Goal: Task Accomplishment & Management: Complete application form

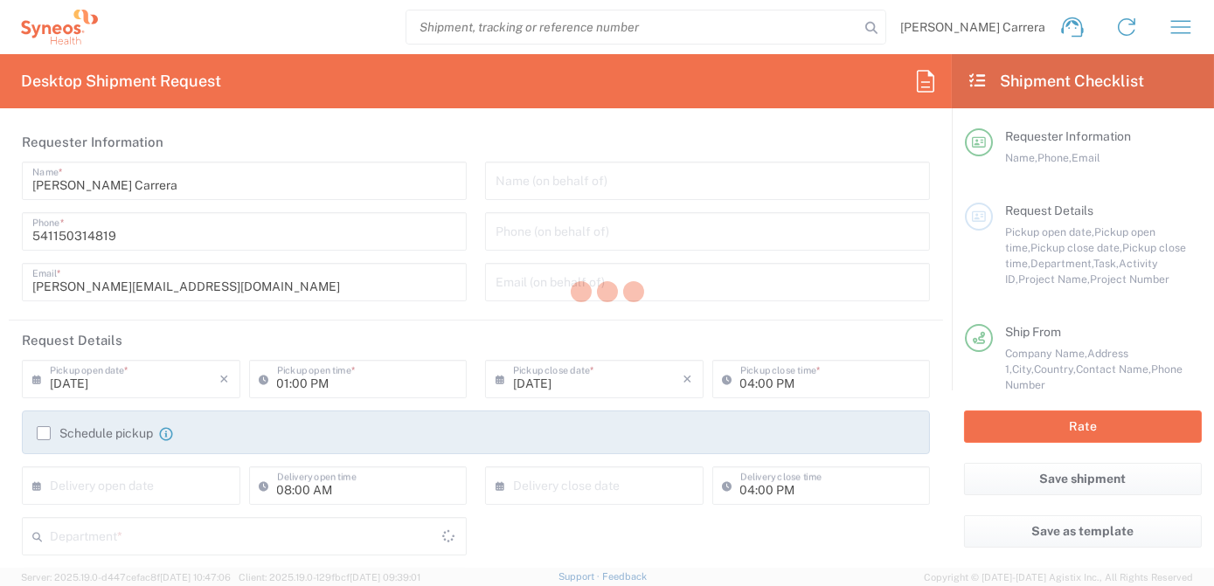
type input "Department"
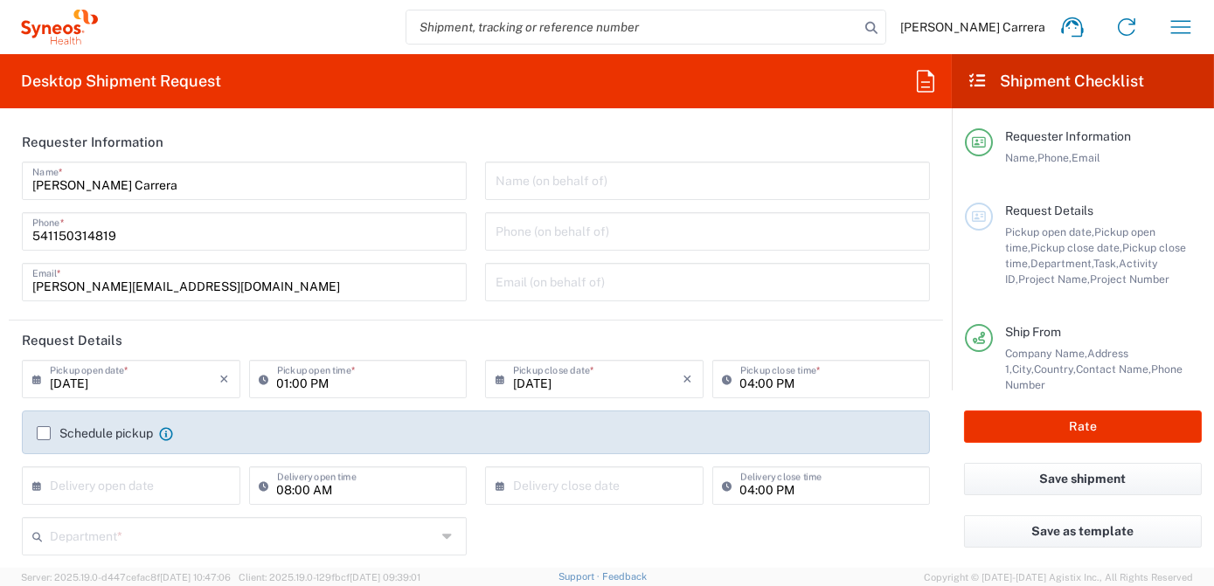
type input "Argentina"
type input "Syneos Health Argentina SA"
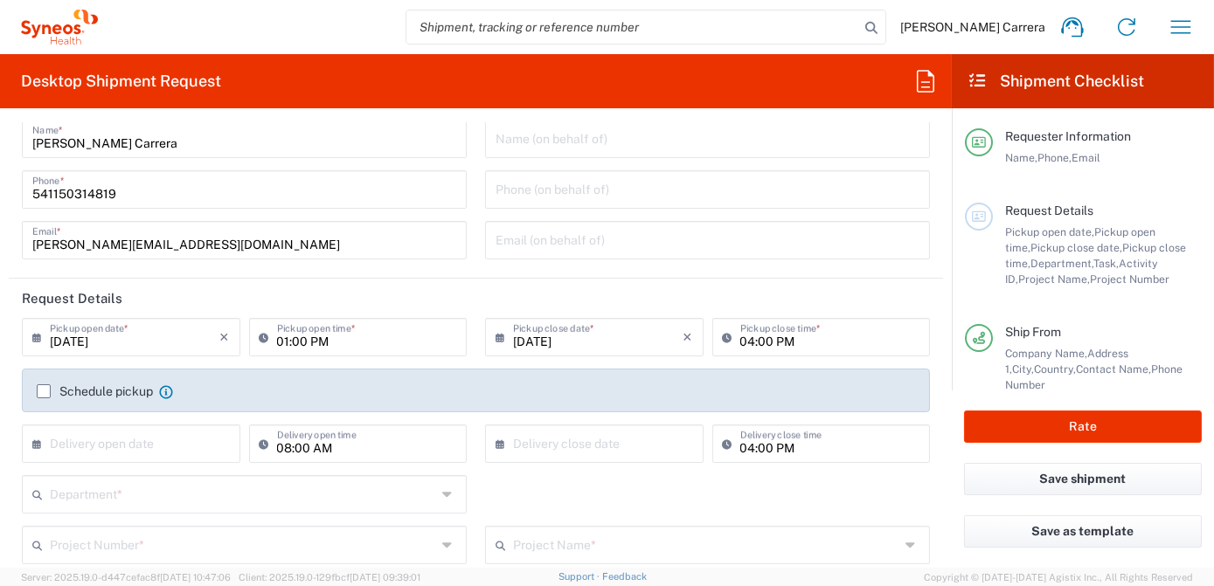
scroll to position [79, 0]
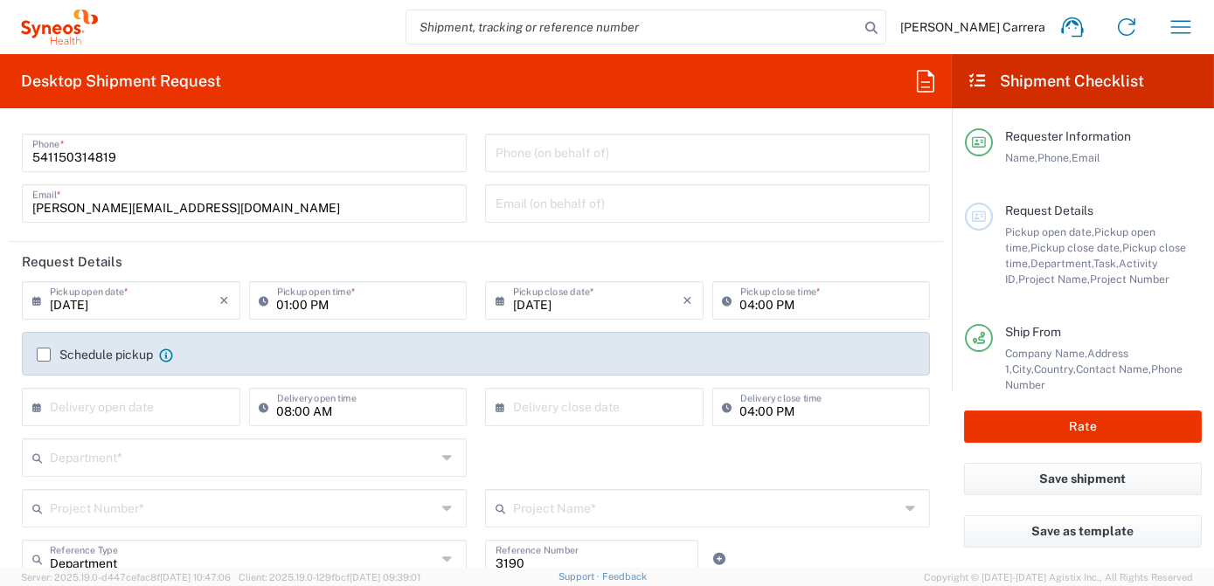
click at [113, 508] on input "text" at bounding box center [243, 507] width 386 height 31
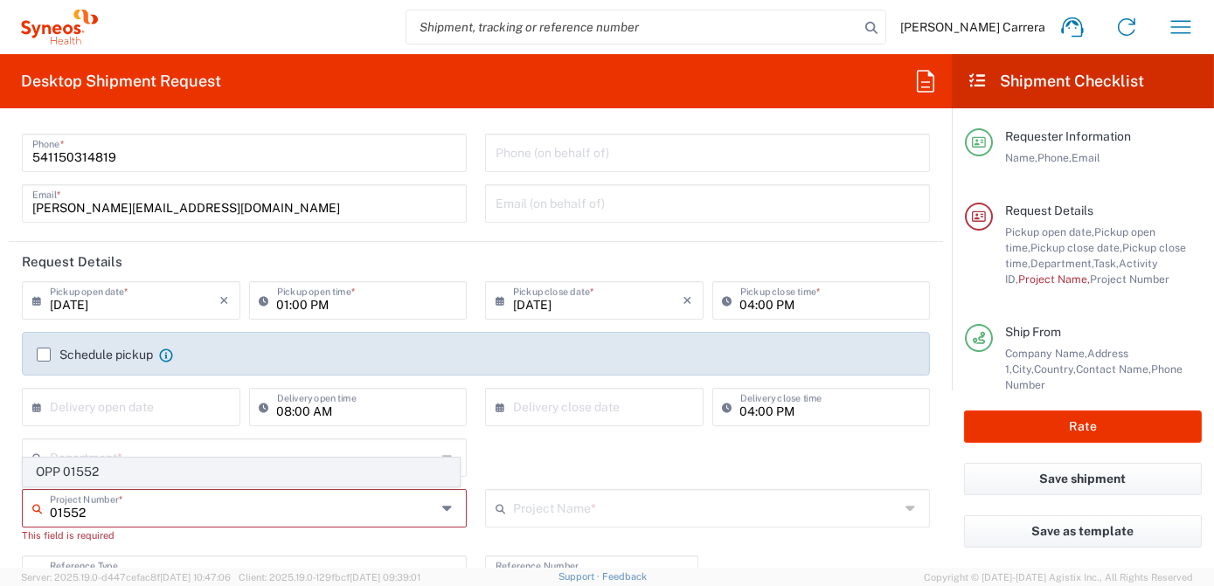
click at [149, 474] on span "OPP 01552" at bounding box center [241, 472] width 435 height 27
type input "OPP 01552"
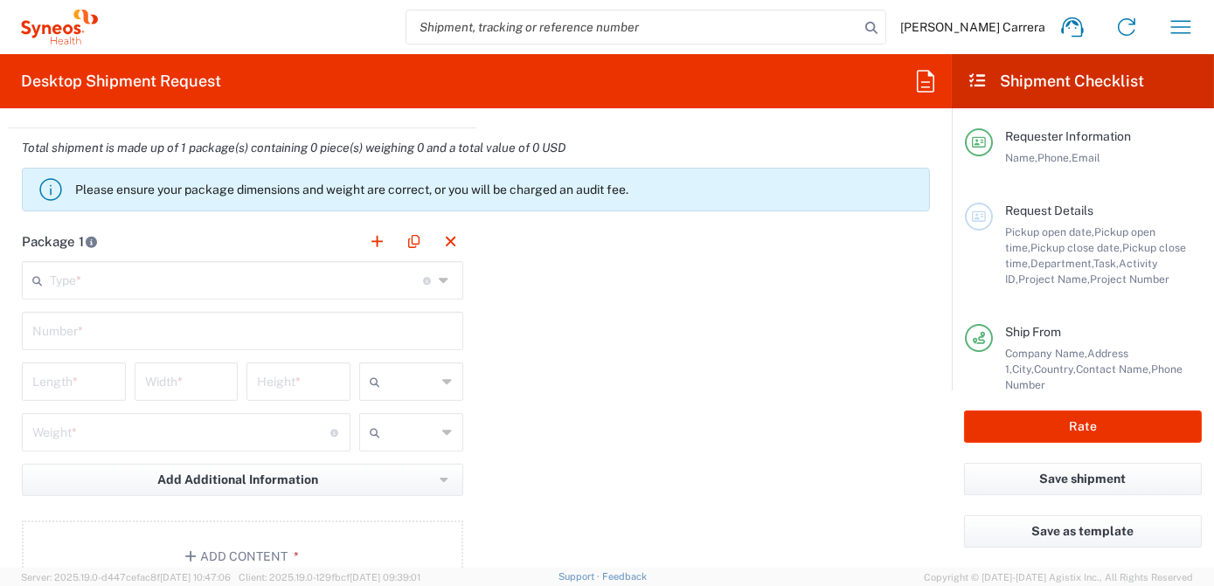
type input "802-AMO-002"
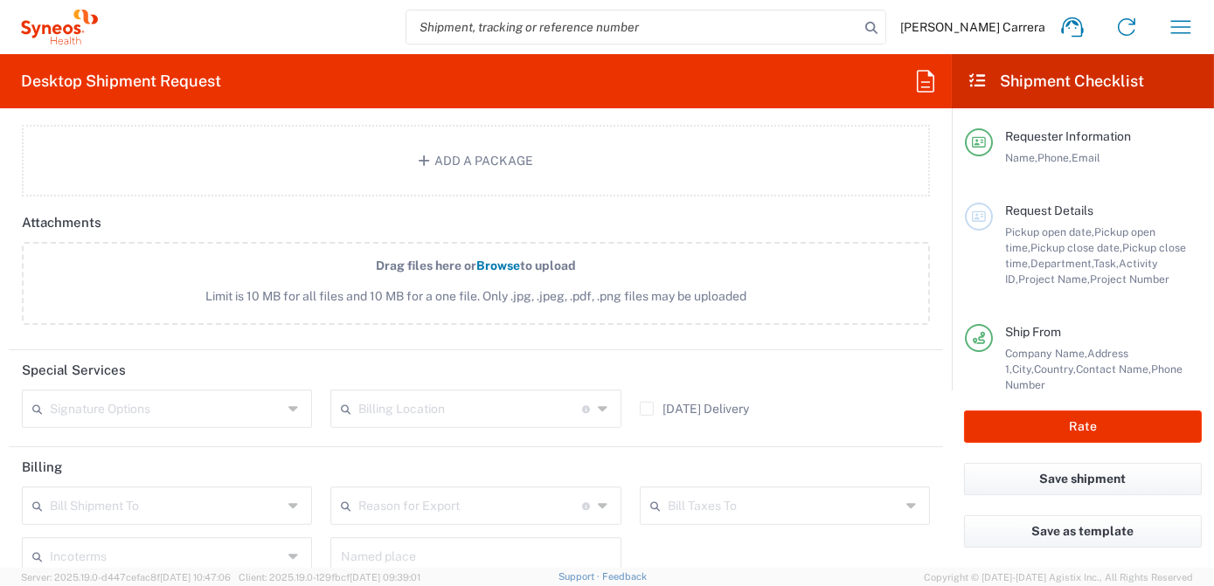
scroll to position [2140, 0]
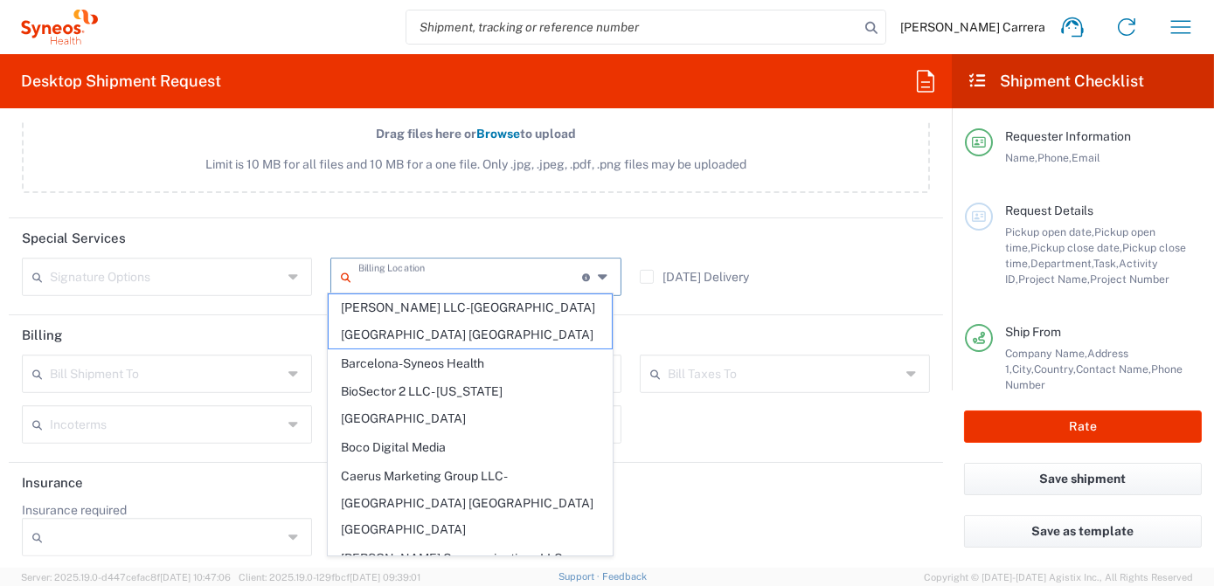
click at [396, 272] on input "text" at bounding box center [470, 275] width 224 height 31
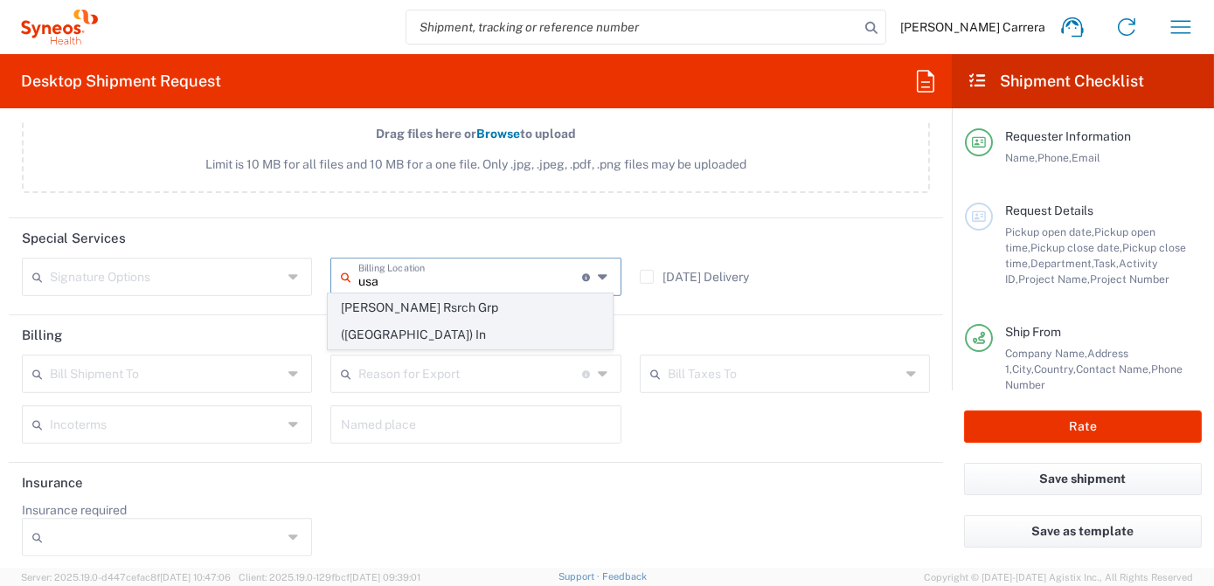
click at [403, 305] on span "Illingworth Rsrch Grp (USA) In" at bounding box center [470, 321] width 283 height 54
type input "Illingworth Rsrch Grp (USA) In"
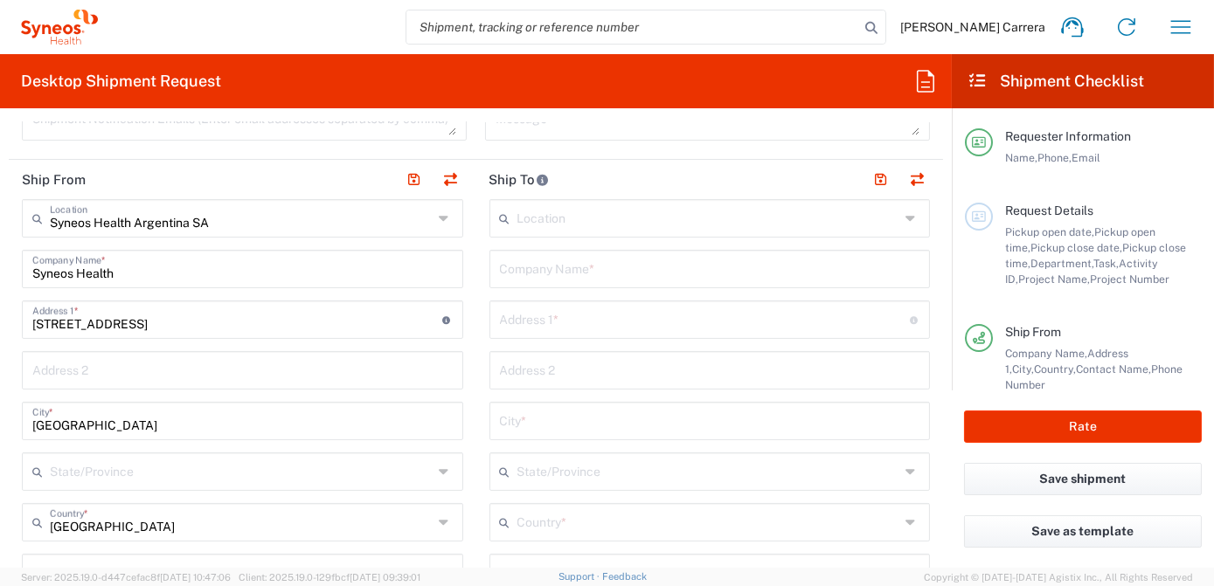
scroll to position [551, 0]
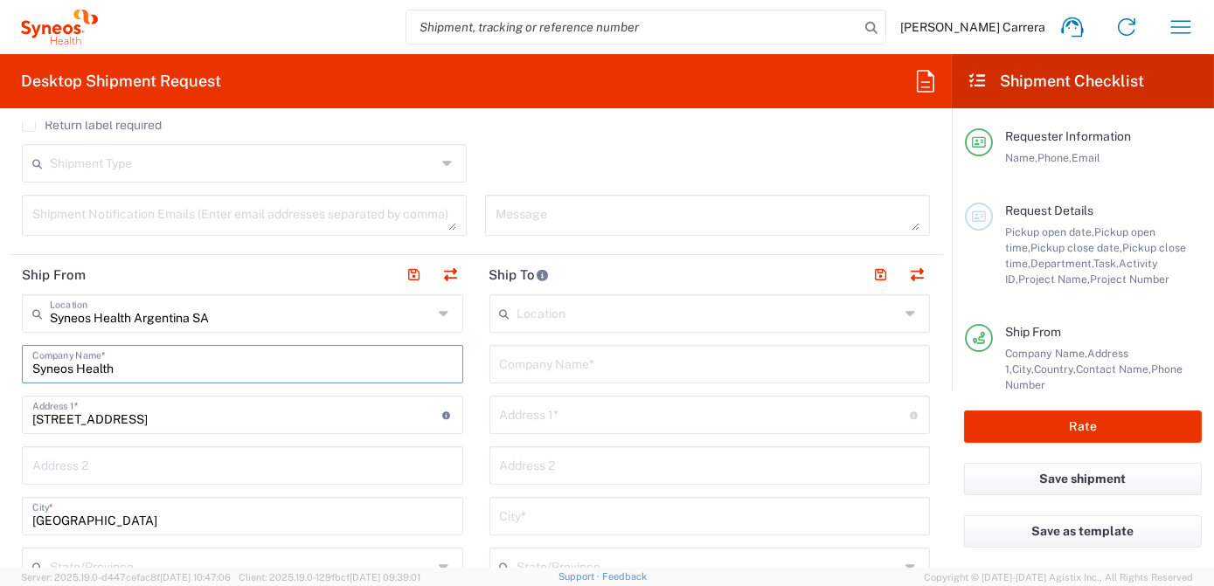
drag, startPoint x: 114, startPoint y: 374, endPoint x: -3, endPoint y: 371, distance: 117.1
click at [0, 371] on html "Josefina Lascombes Carrera Home Shipment estimator Shipment tracking Desktop sh…" at bounding box center [607, 293] width 1214 height 586
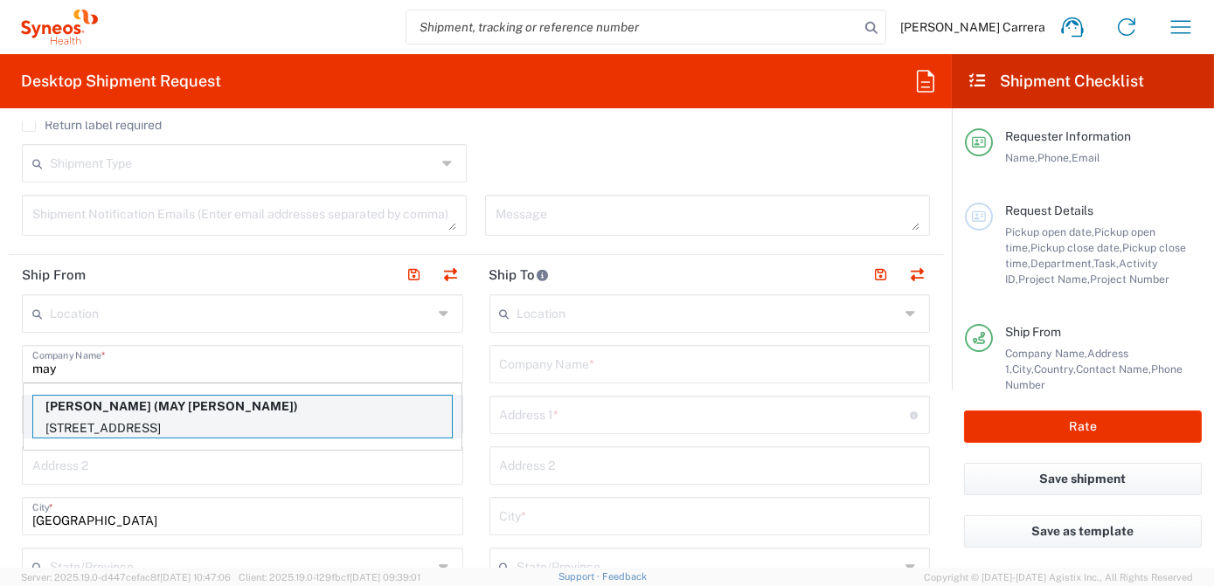
click at [76, 410] on p "May Zaw (MAY ZAW)" at bounding box center [242, 407] width 419 height 22
type input "May Zaw"
type input "5006 Opeongo Road"
type input "Woodlawn"
type input "Canada"
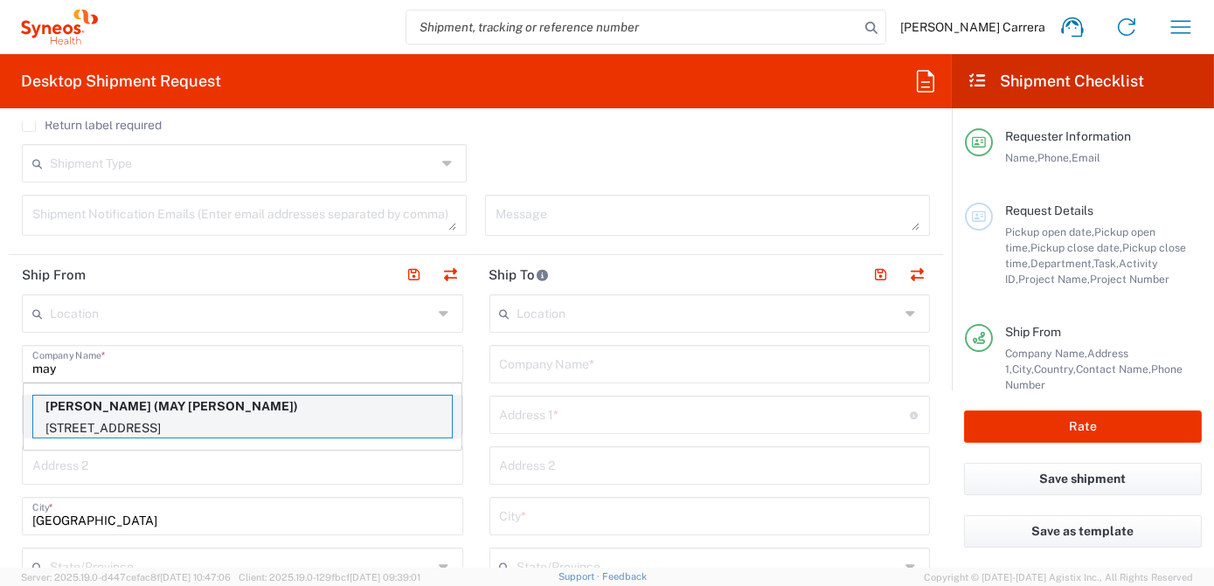
type input "K0A3M0"
type input "MAY ZAW"
type input "613-371-4657"
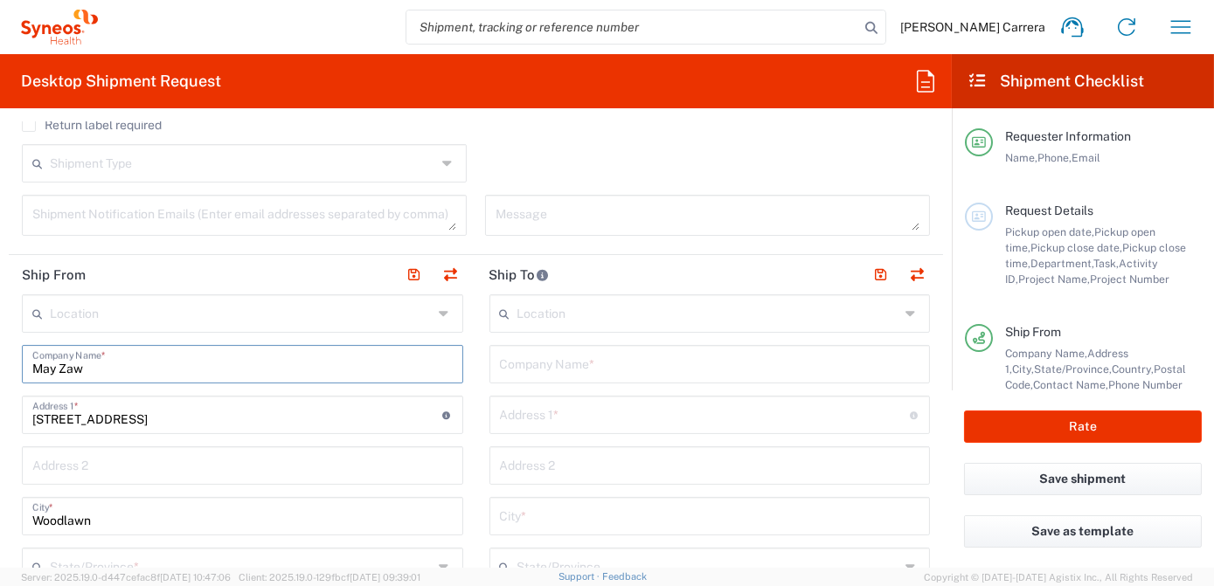
type input "Ontario"
click at [532, 370] on input "text" at bounding box center [710, 363] width 420 height 31
drag, startPoint x: 532, startPoint y: 370, endPoint x: 498, endPoint y: 371, distance: 34.1
click at [500, 371] on input "112" at bounding box center [710, 363] width 420 height 31
type input "1"
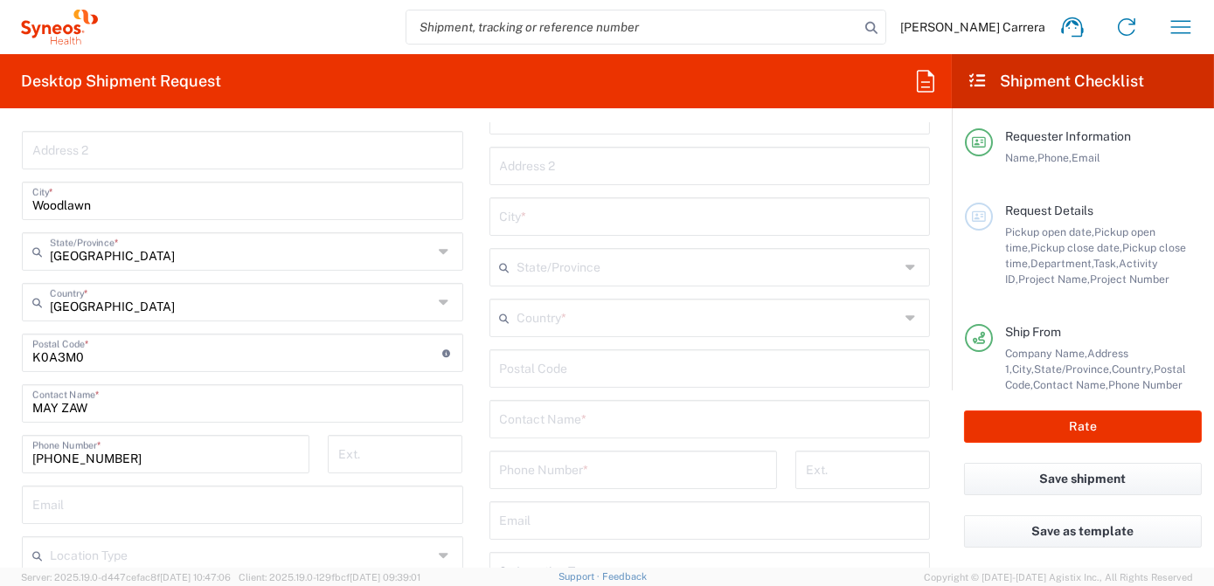
scroll to position [869, 0]
click at [551, 411] on input "text" at bounding box center [710, 416] width 420 height 31
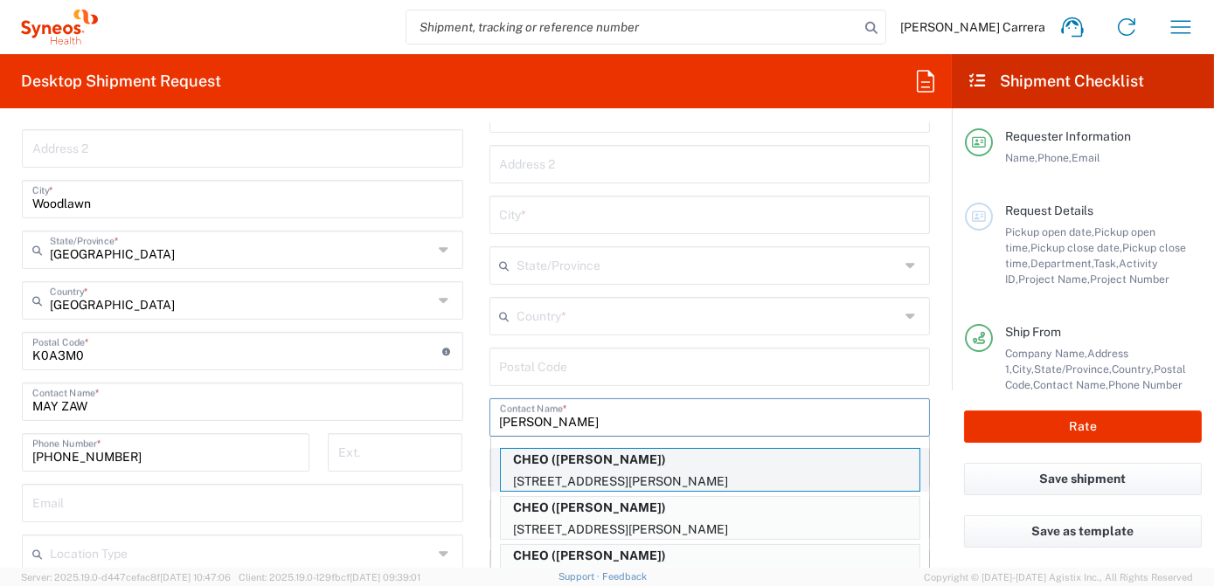
type input "emil"
click at [593, 465] on p "CHEO (Emilie Hill Smith)" at bounding box center [710, 460] width 419 height 22
type input "CHEO"
type input "401 SMYTH RD"
type input "Pharmacy Department Rm 1112"
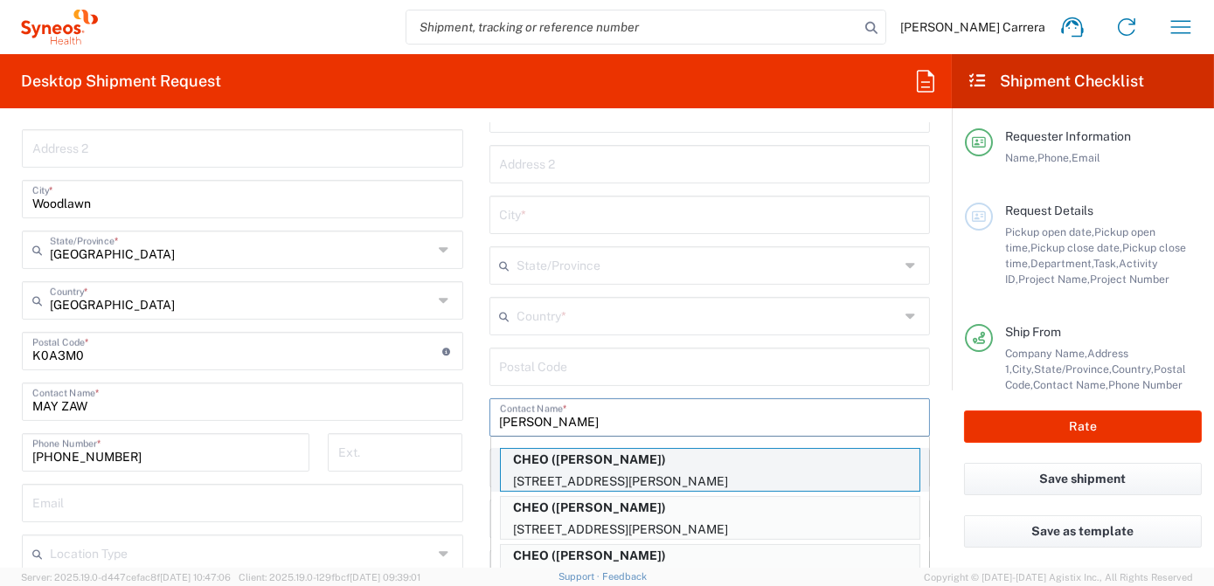
type input "Ottawa"
type input "Canada"
type input "K1H 8L1"
type input "Emilie Hill Smith"
type input "613737-7600"
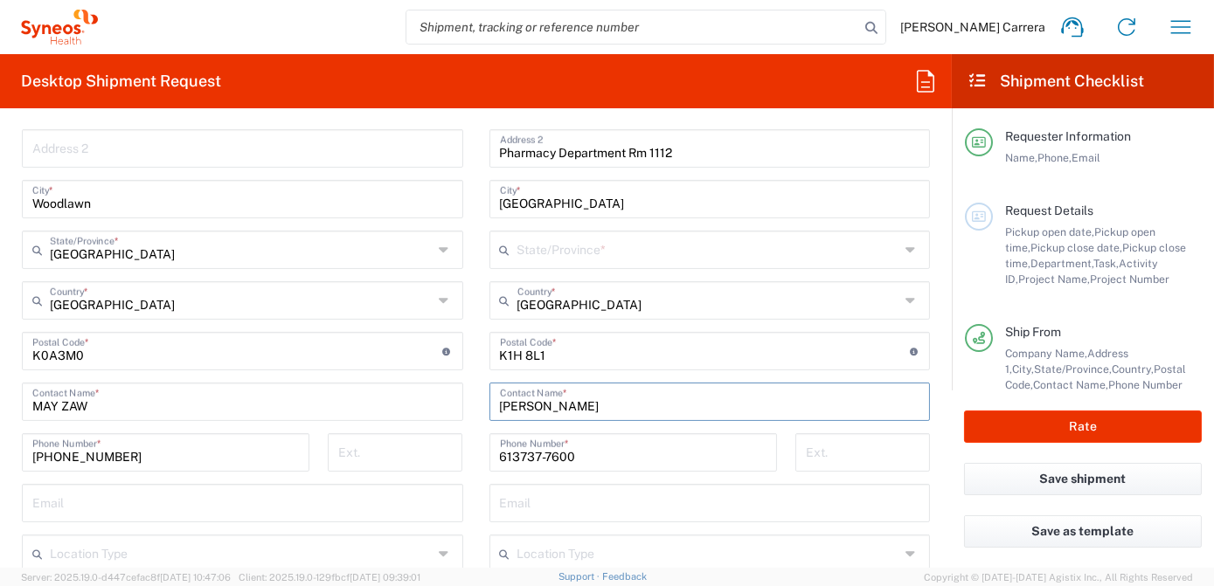
type input "Ontario"
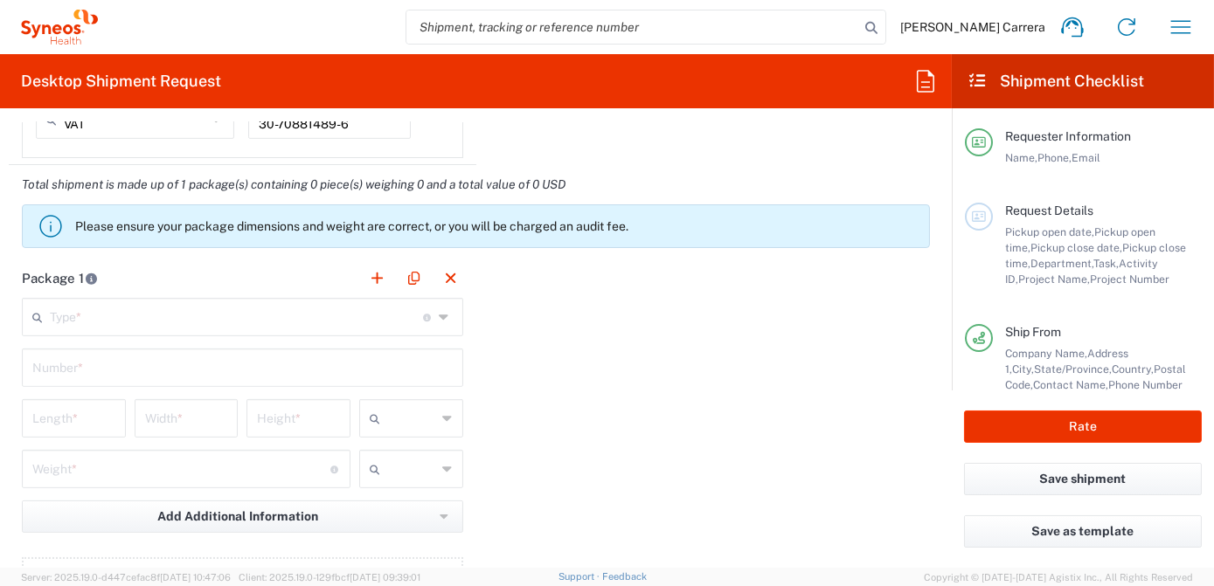
scroll to position [1505, 0]
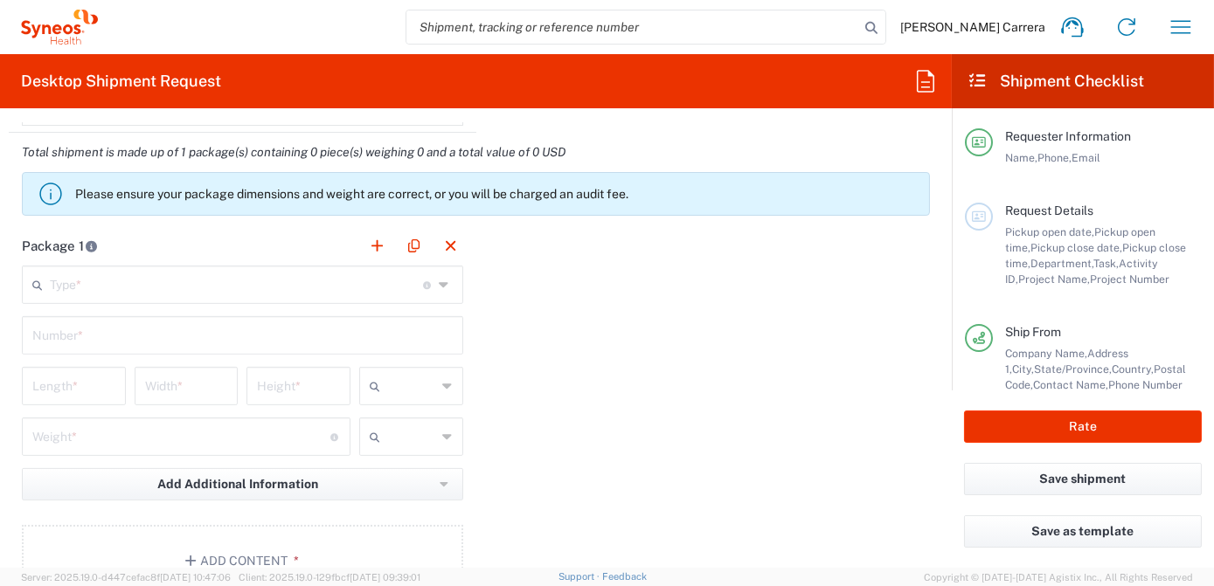
click at [102, 283] on input "text" at bounding box center [236, 283] width 373 height 31
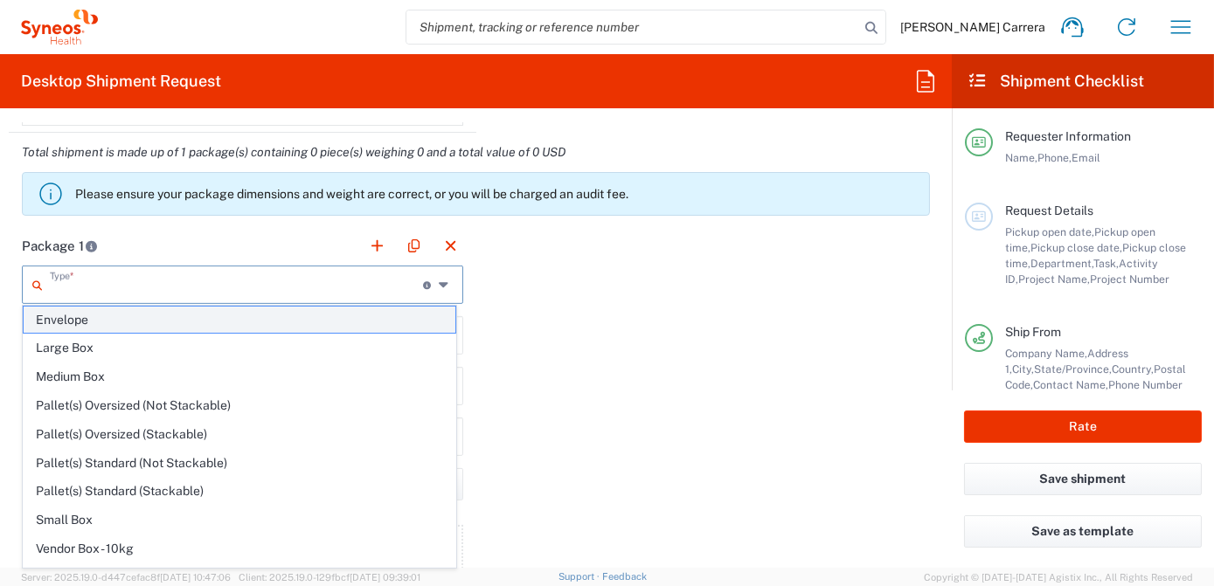
click at [98, 322] on span "Envelope" at bounding box center [240, 320] width 432 height 27
type input "Envelope"
type input "1"
type input "9.5"
type input "12.5"
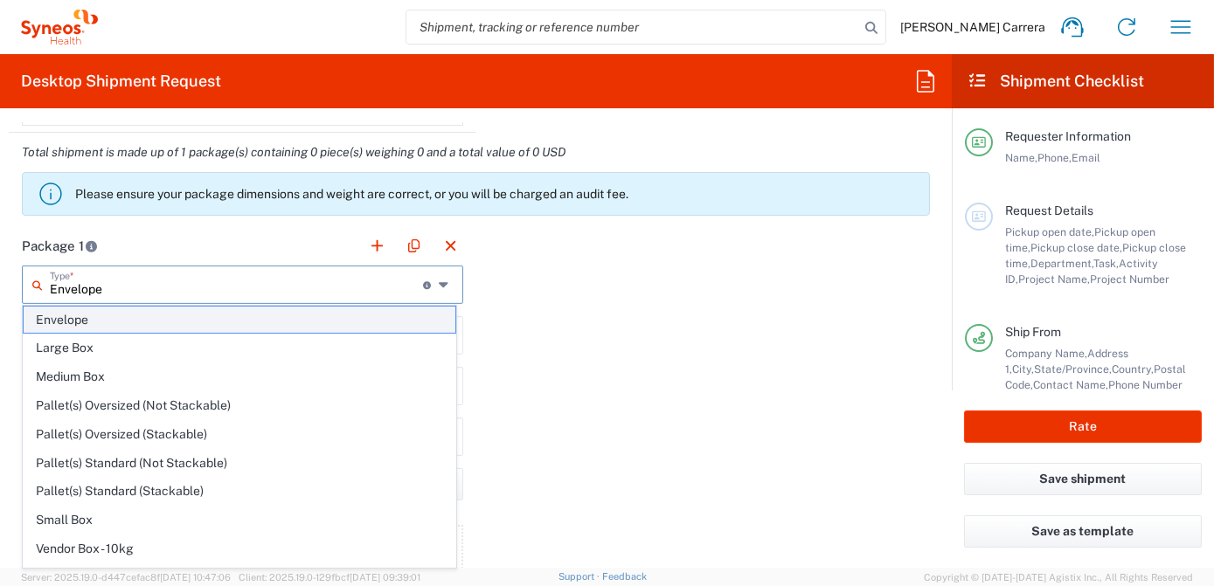
type input "0.25"
type input "in"
type input "0.45"
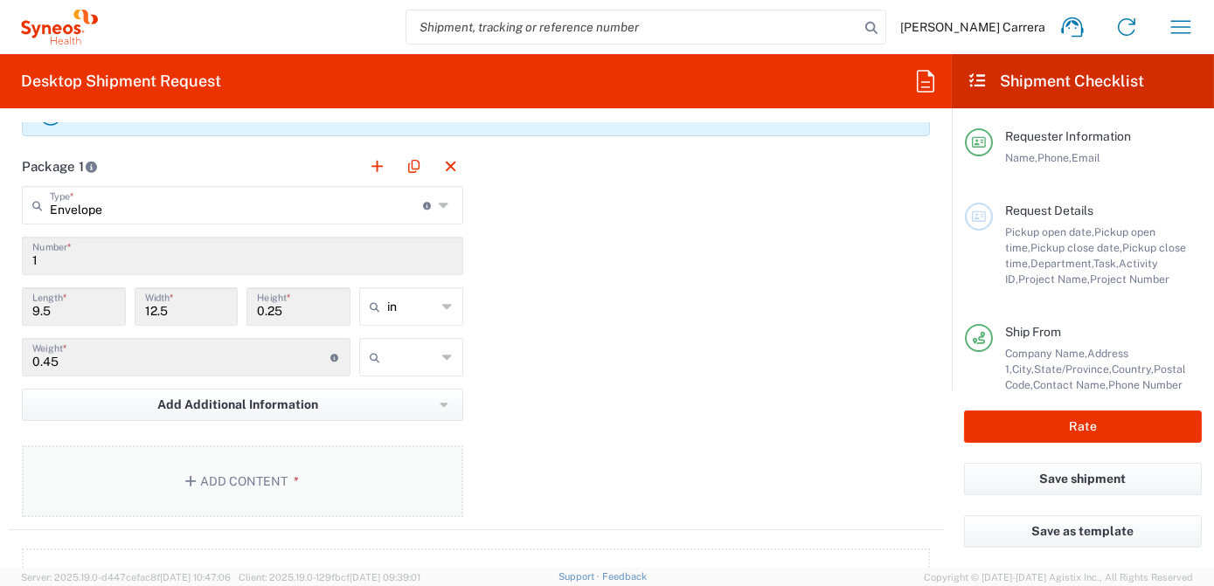
scroll to position [1664, 0]
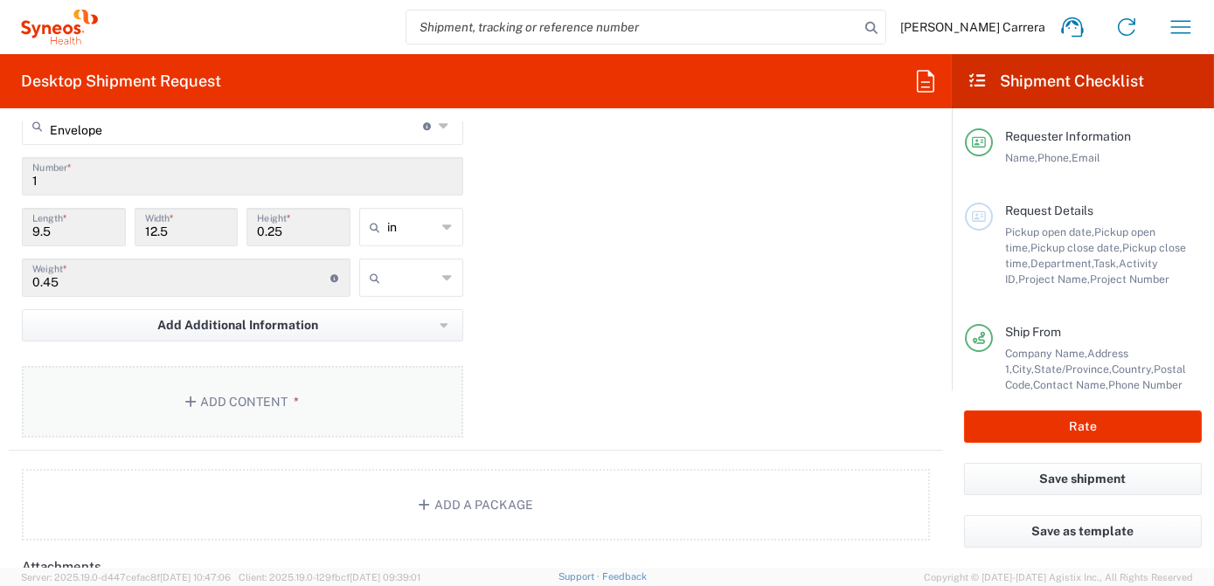
click at [221, 390] on button "Add Content *" at bounding box center [242, 402] width 441 height 72
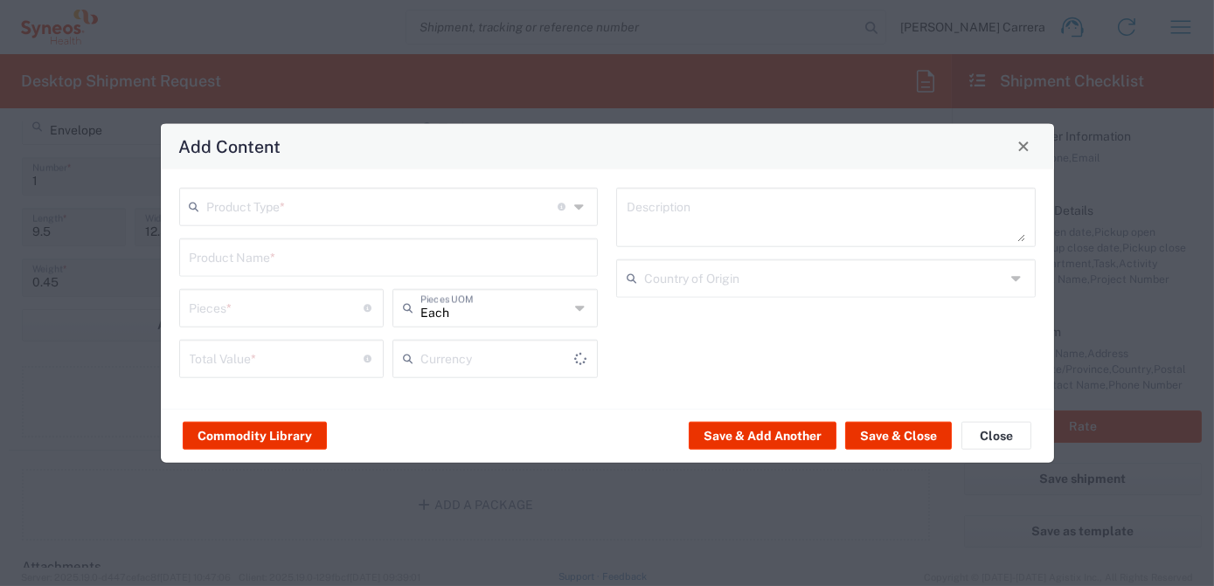
click at [235, 202] on input "text" at bounding box center [382, 205] width 351 height 31
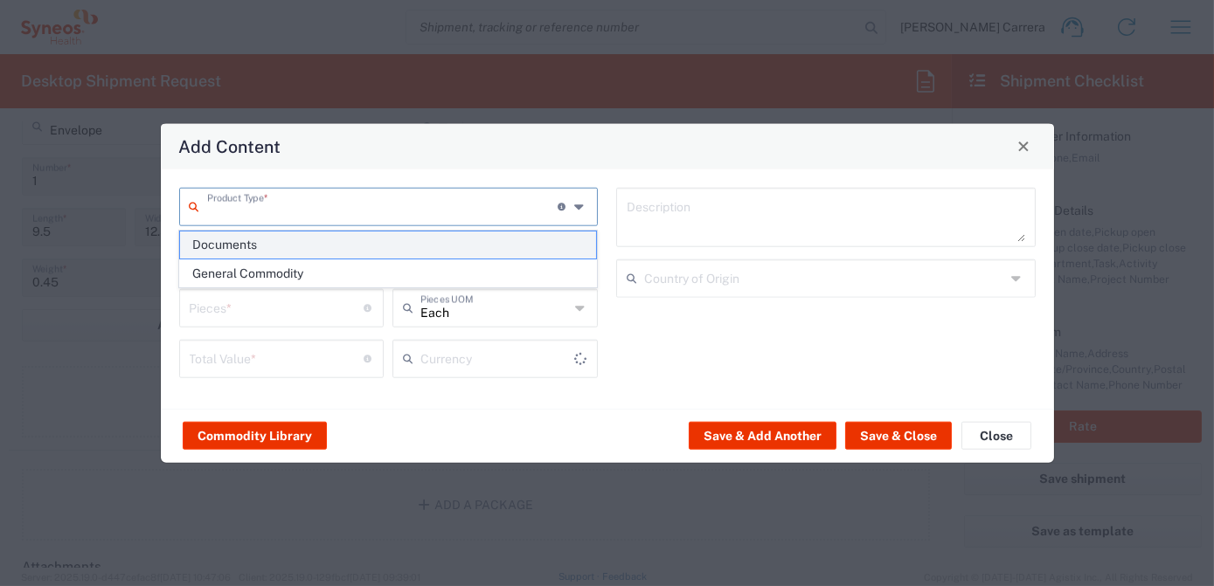
type input "US Dollar"
click at [249, 253] on span "Documents" at bounding box center [388, 245] width 416 height 27
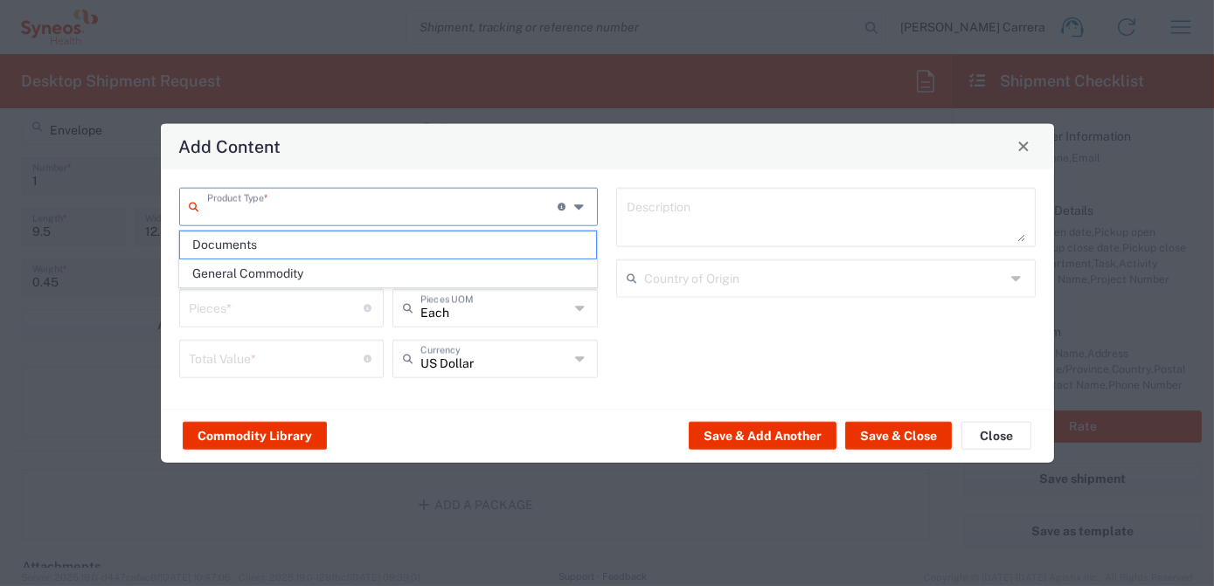
type input "Documents"
type input "1"
type textarea "Documents"
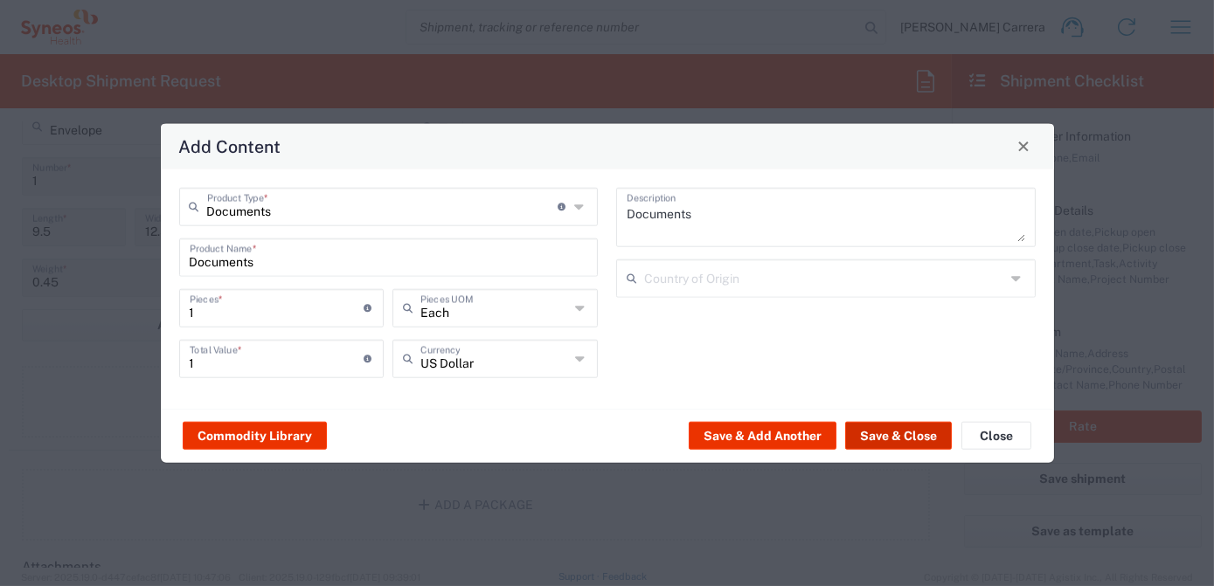
click at [904, 429] on button "Save & Close" at bounding box center [898, 436] width 107 height 28
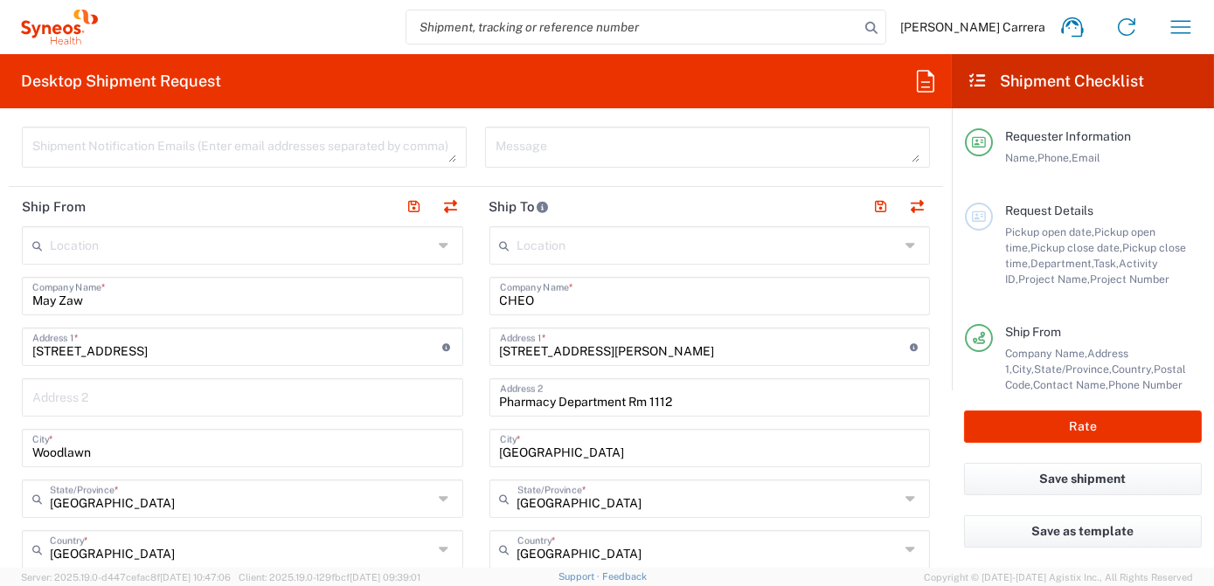
scroll to position [790, 0]
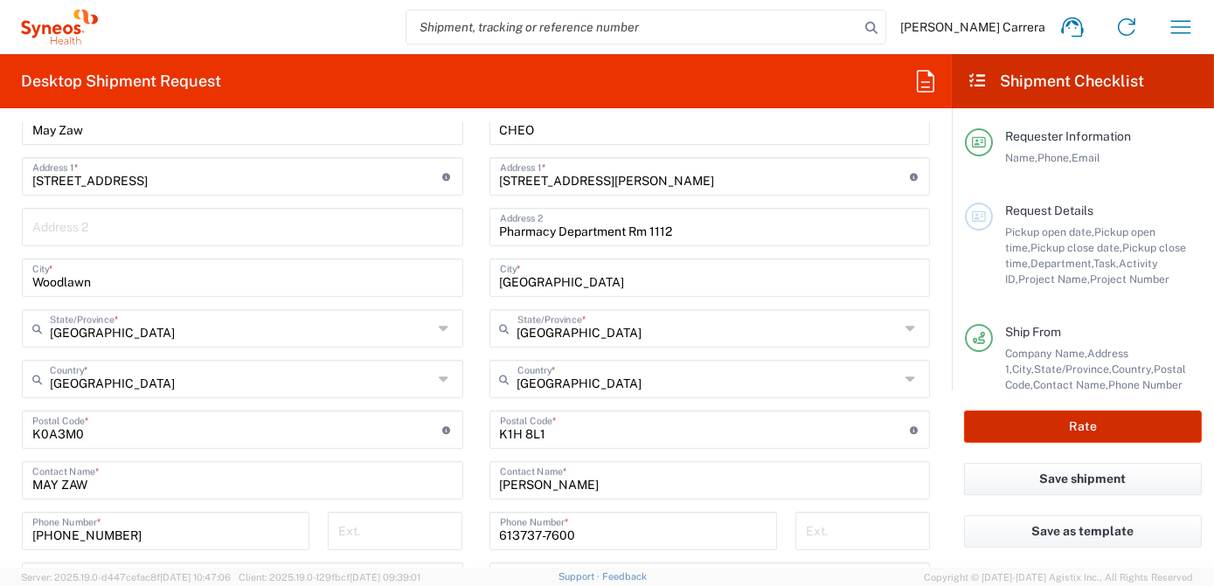
click at [1103, 430] on button "Rate" at bounding box center [1083, 427] width 238 height 32
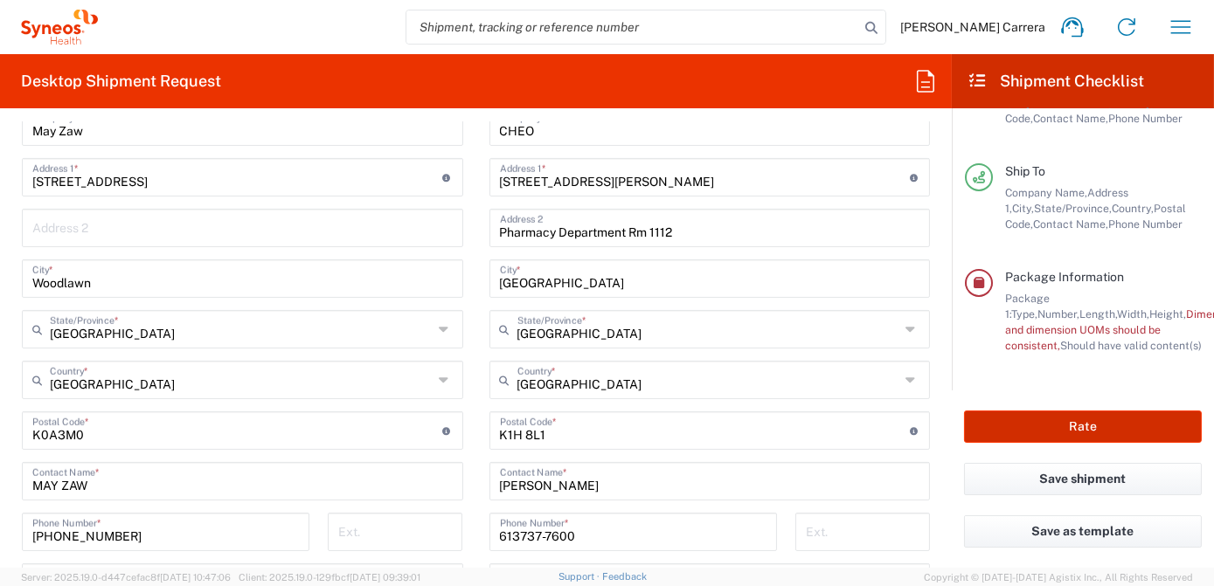
scroll to position [280, 0]
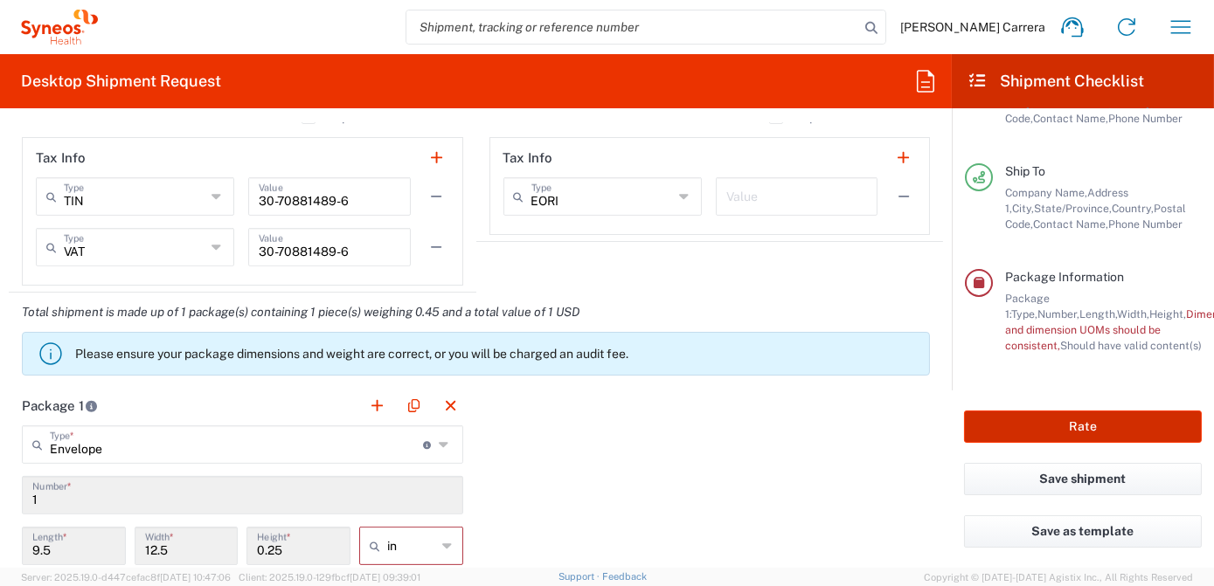
type input "OPP 01552"
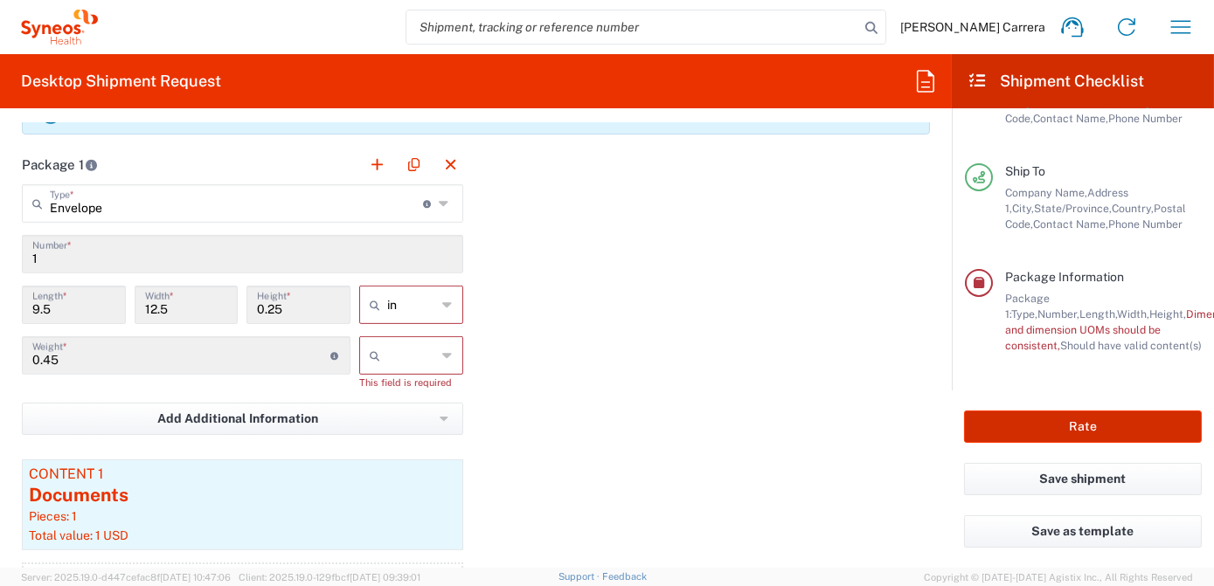
scroll to position [1479, 0]
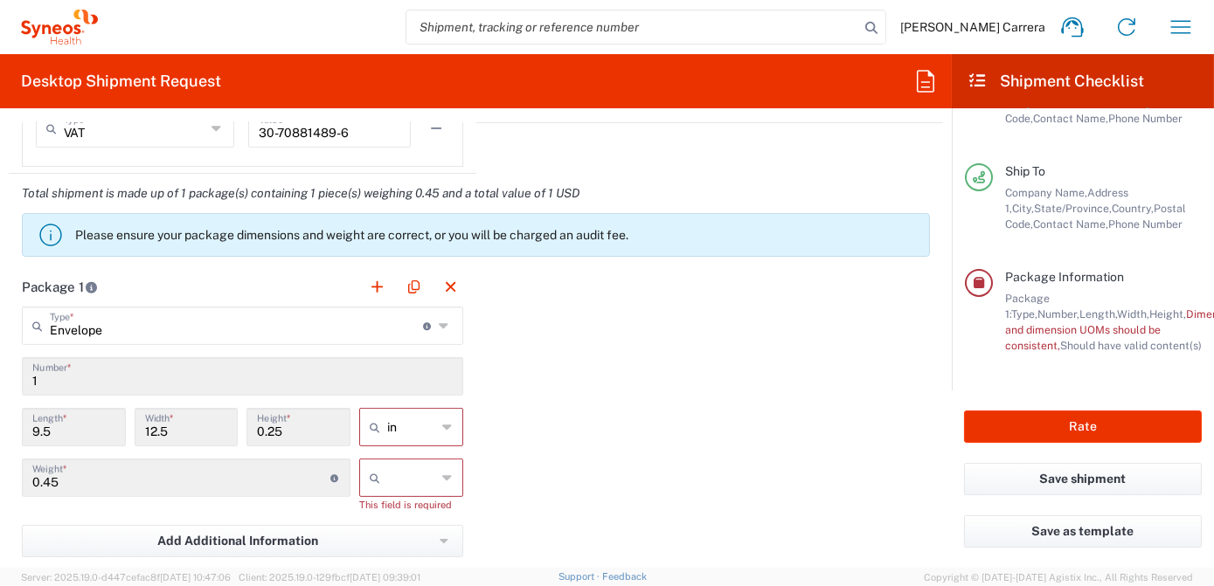
click at [414, 478] on input "text" at bounding box center [412, 478] width 50 height 28
drag, startPoint x: 410, startPoint y: 525, endPoint x: 431, endPoint y: 524, distance: 21.0
click at [410, 528] on li "lbs" at bounding box center [406, 542] width 100 height 29
type input "lbs"
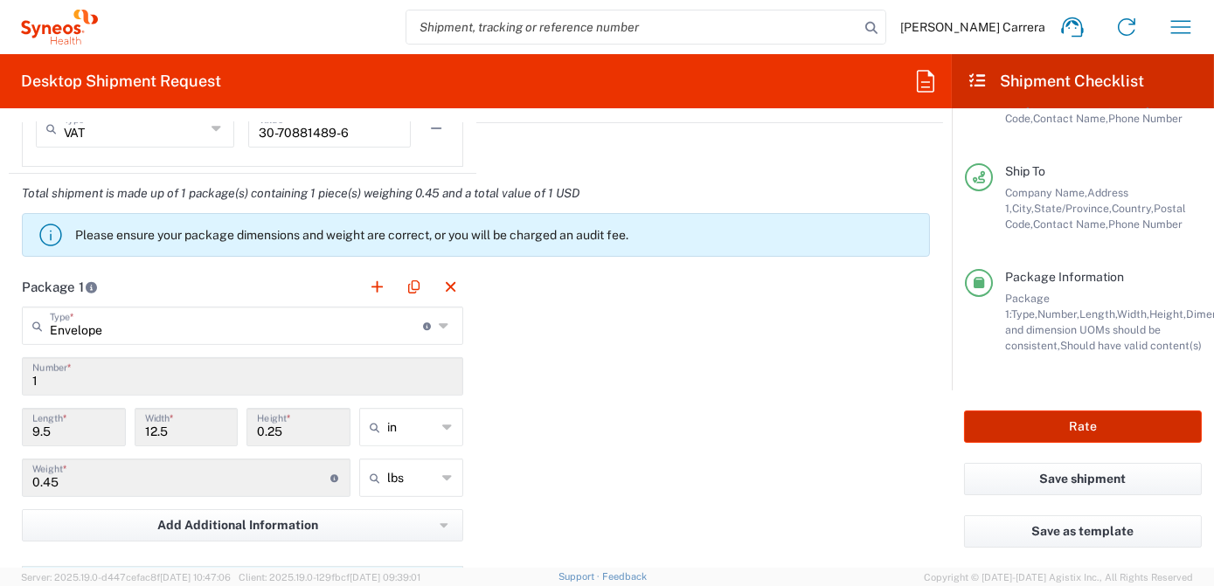
click at [1042, 430] on button "Rate" at bounding box center [1083, 427] width 238 height 32
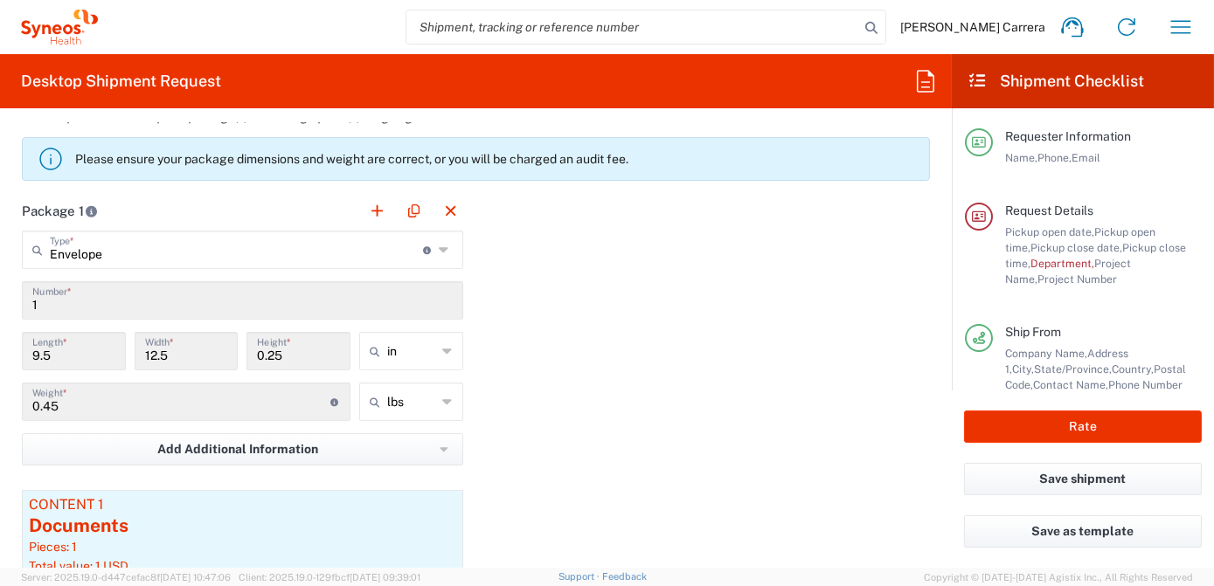
scroll to position [1637, 0]
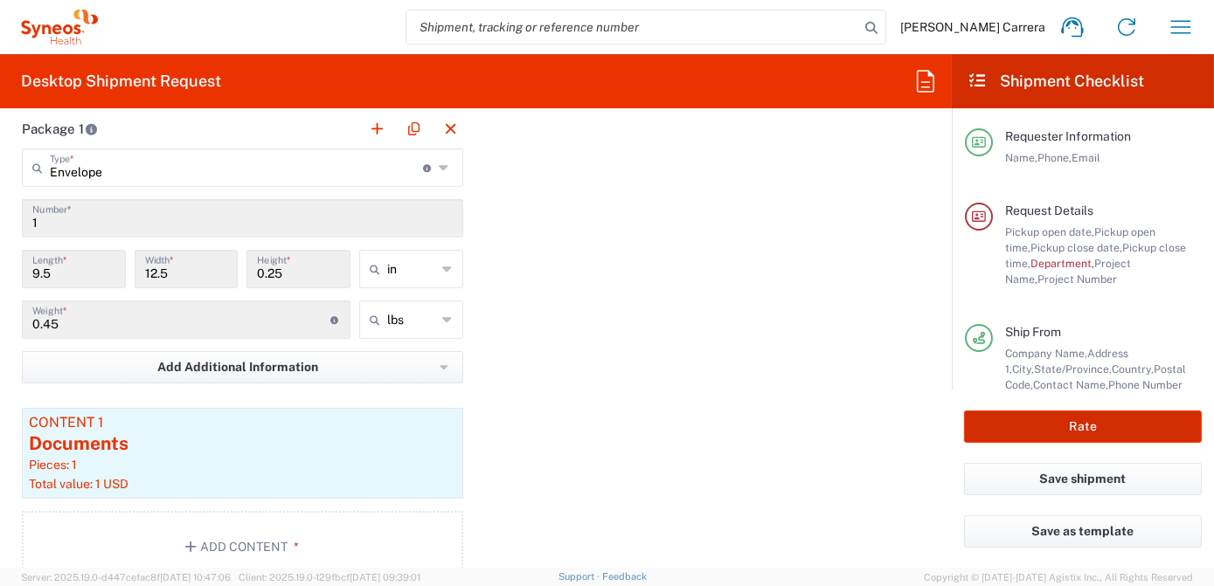
click at [1045, 432] on button "Rate" at bounding box center [1083, 427] width 238 height 32
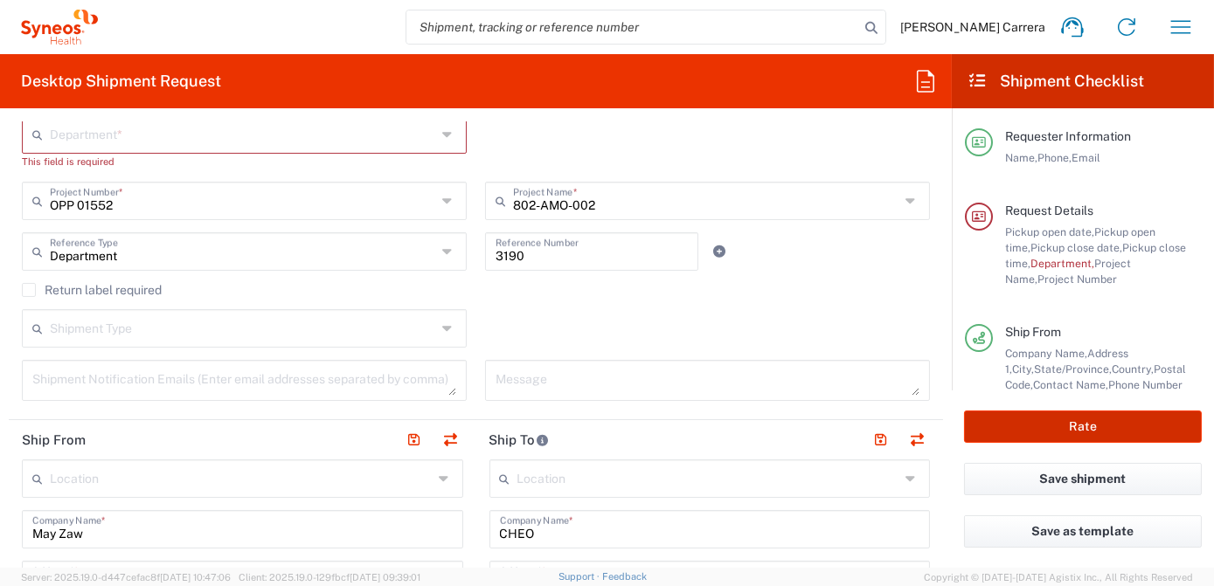
scroll to position [287, 0]
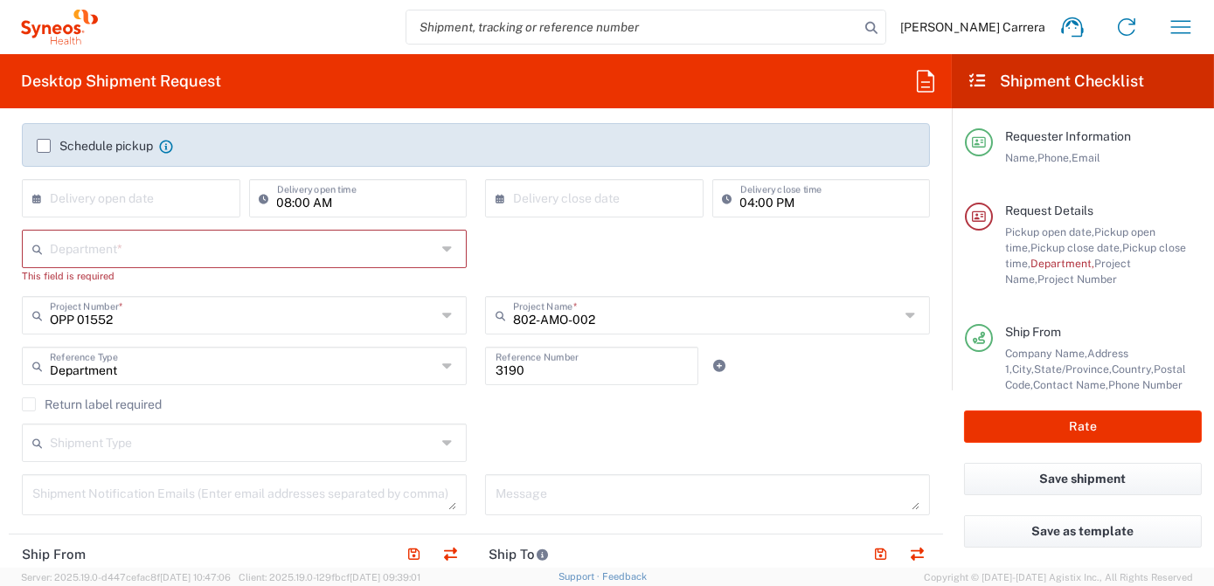
click at [144, 243] on input "text" at bounding box center [243, 247] width 386 height 31
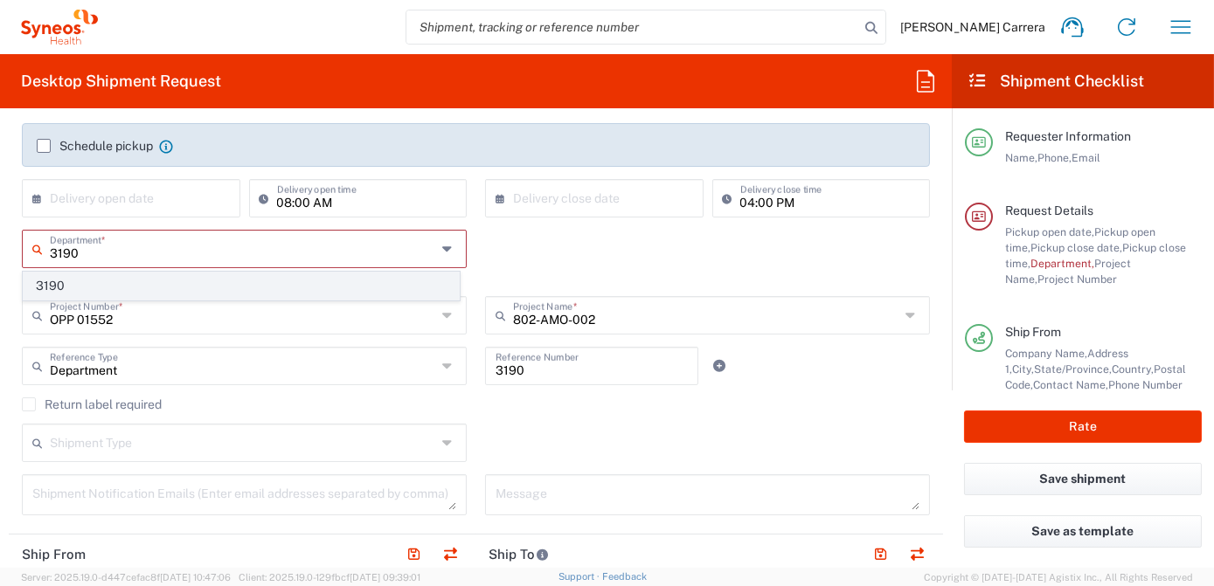
type input "3190"
click at [153, 278] on span "3190" at bounding box center [241, 286] width 435 height 27
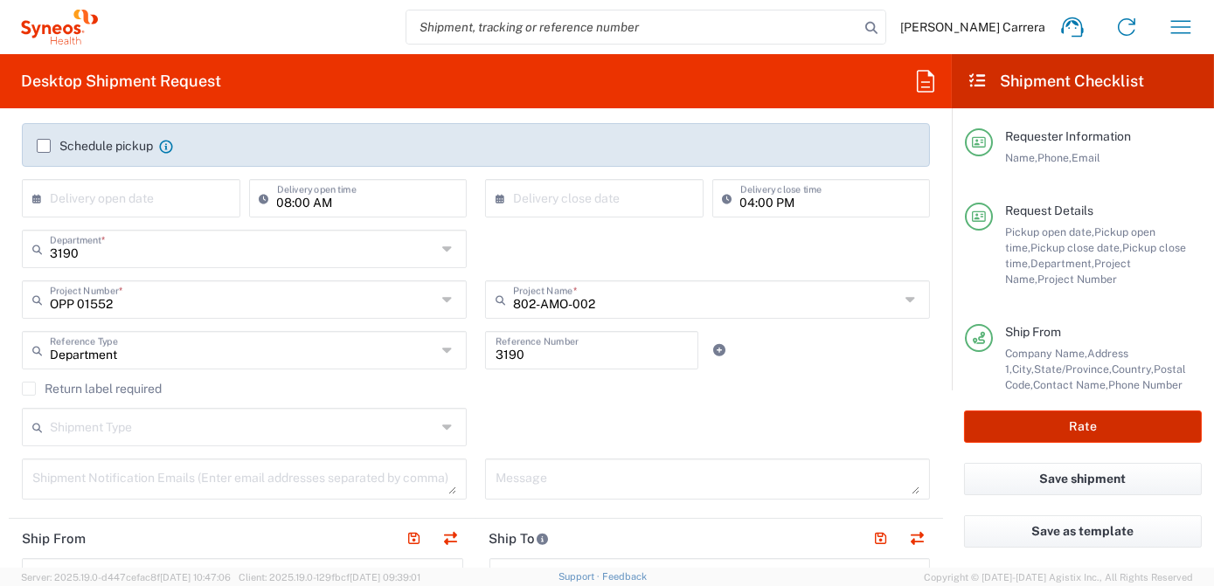
click at [1036, 425] on button "Rate" at bounding box center [1083, 427] width 238 height 32
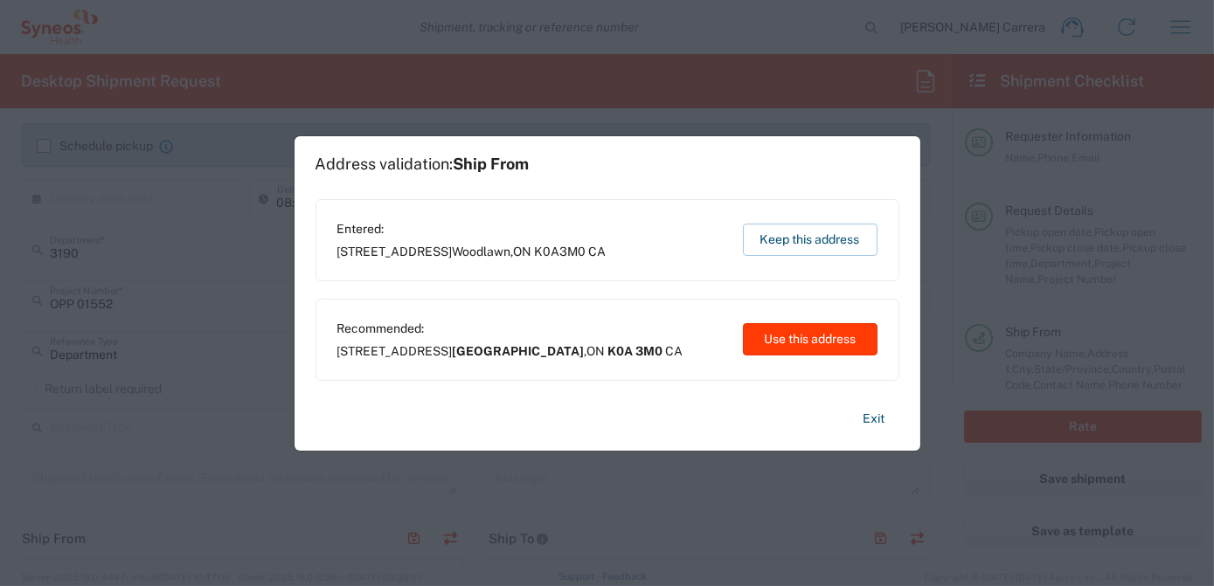
click at [826, 336] on button "Use this address" at bounding box center [810, 339] width 135 height 32
type input "Ottawa"
type input "K0A 3M0"
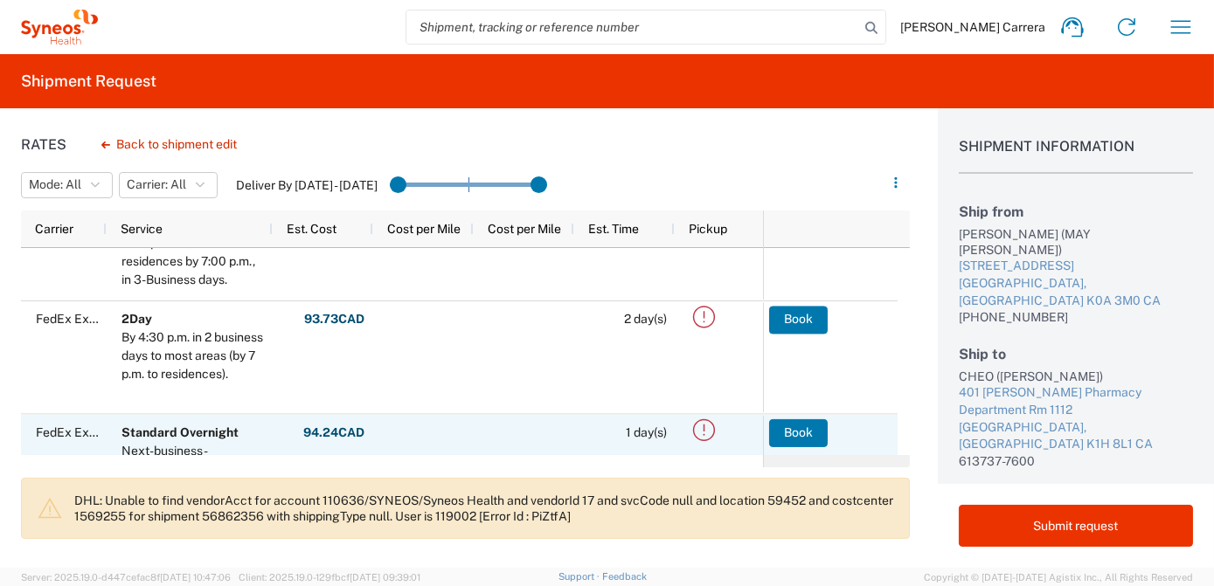
scroll to position [158, 0]
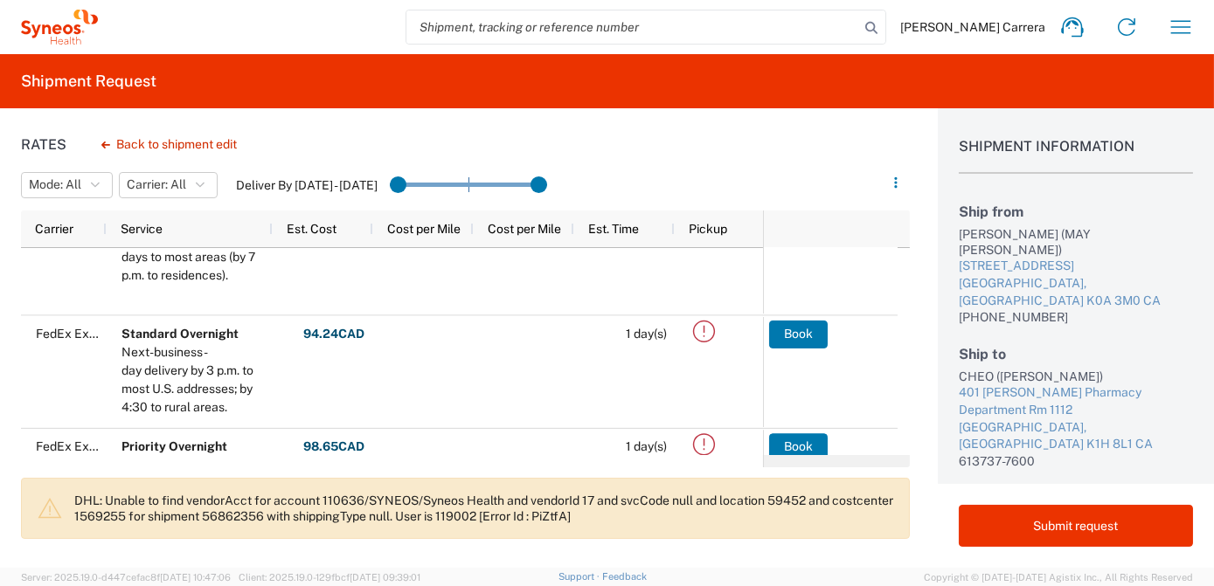
click at [182, 512] on p "DHL: Unable to find vendorAcct for account 110636/SYNEOS/Syneos Health and vend…" at bounding box center [484, 508] width 820 height 31
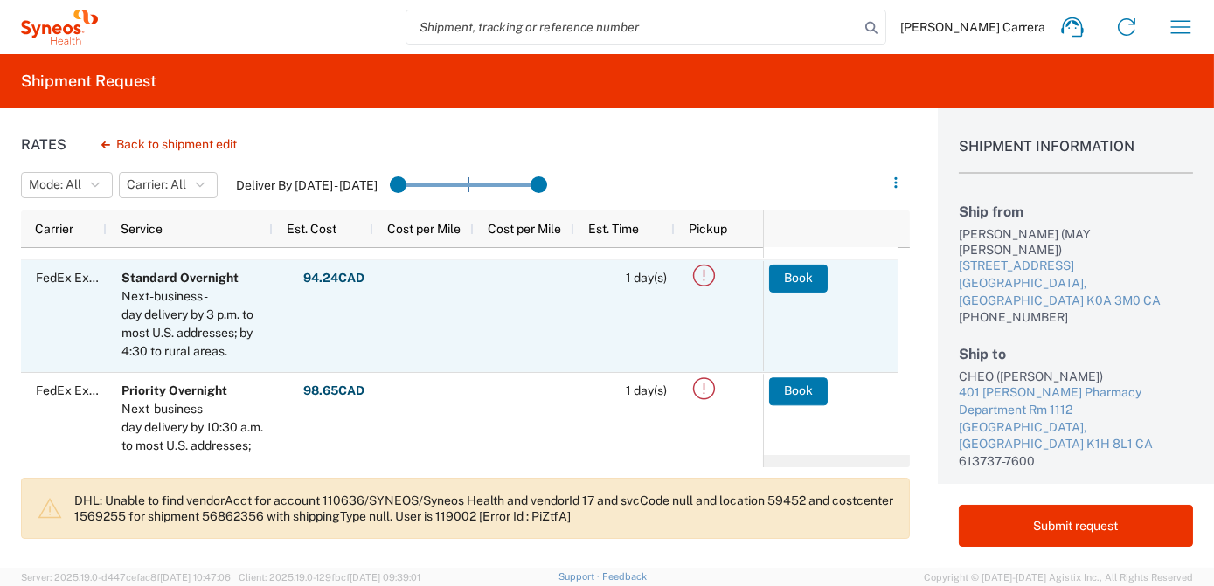
scroll to position [238, 0]
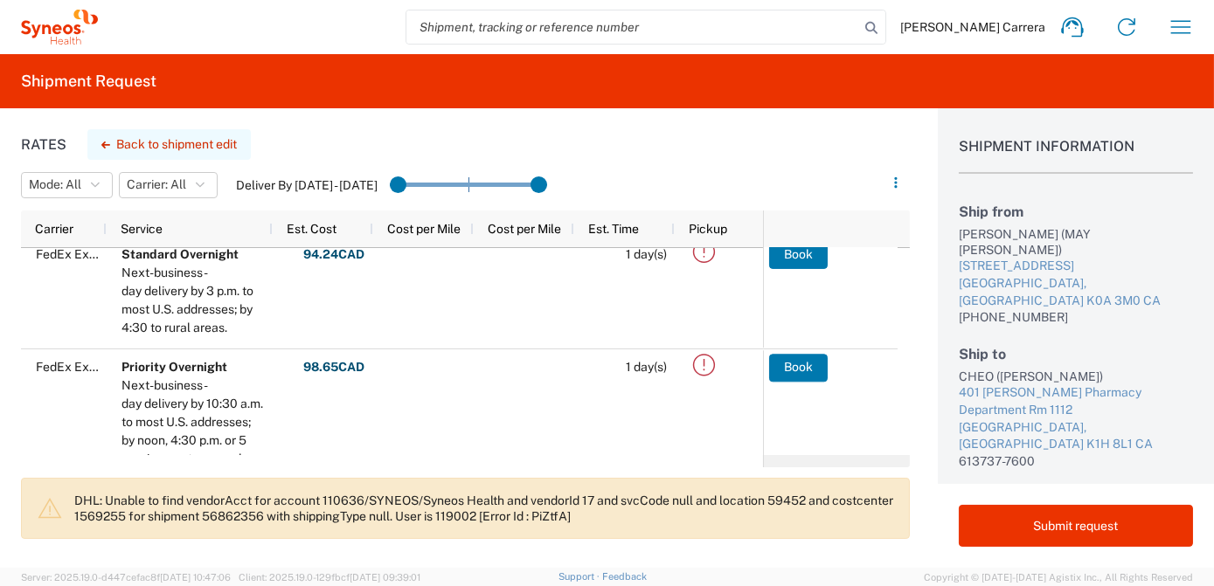
click at [135, 145] on button "Back to shipment edit" at bounding box center [168, 144] width 163 height 31
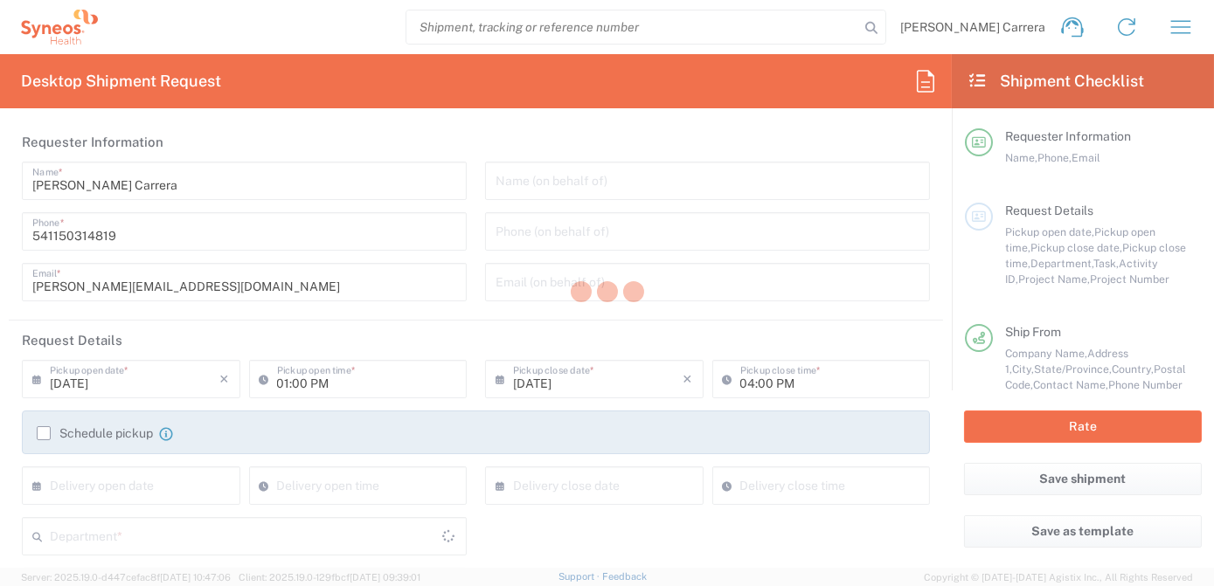
type input "Ontario"
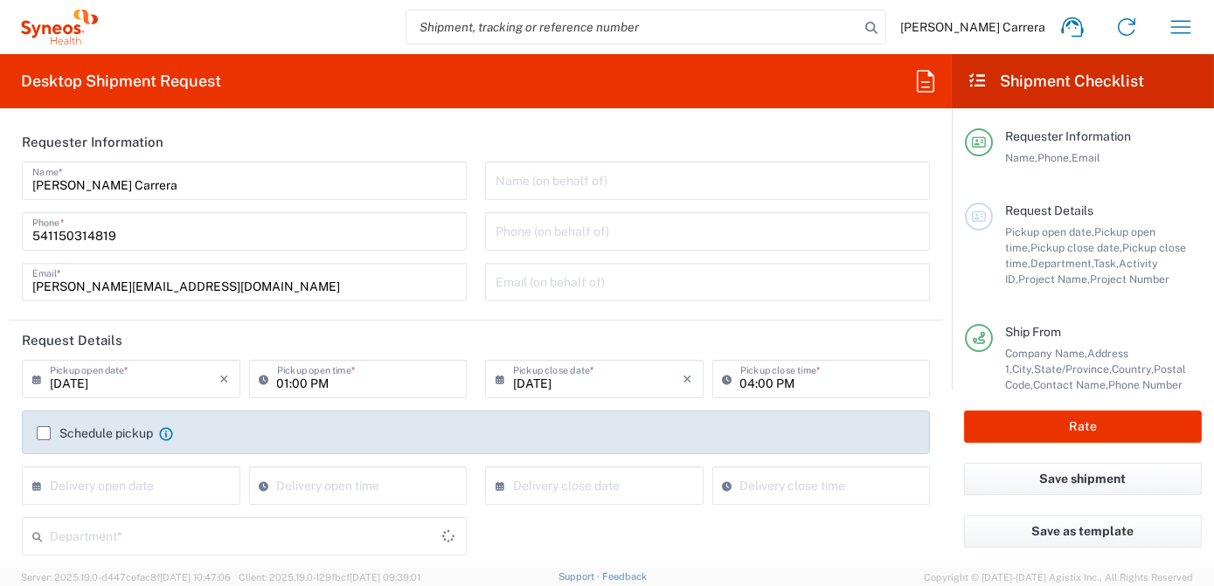
type input "Envelope"
type input "Ontario"
type input "OPP 01552"
type input "802-AMO-002"
type input "3190"
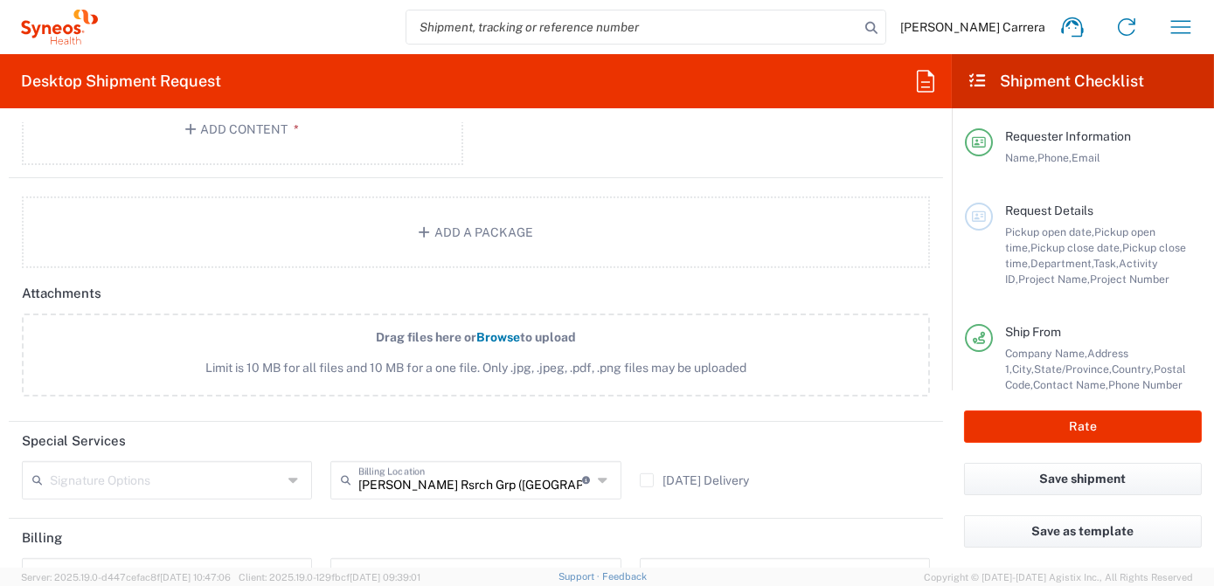
scroll to position [2065, 0]
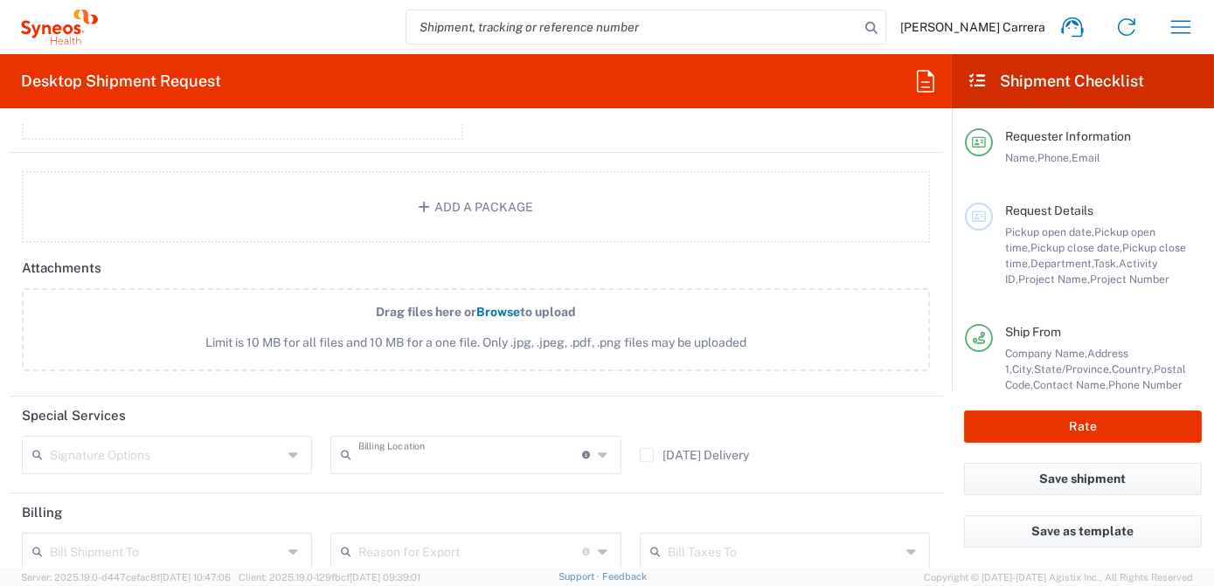
click at [517, 455] on input "text" at bounding box center [470, 454] width 224 height 31
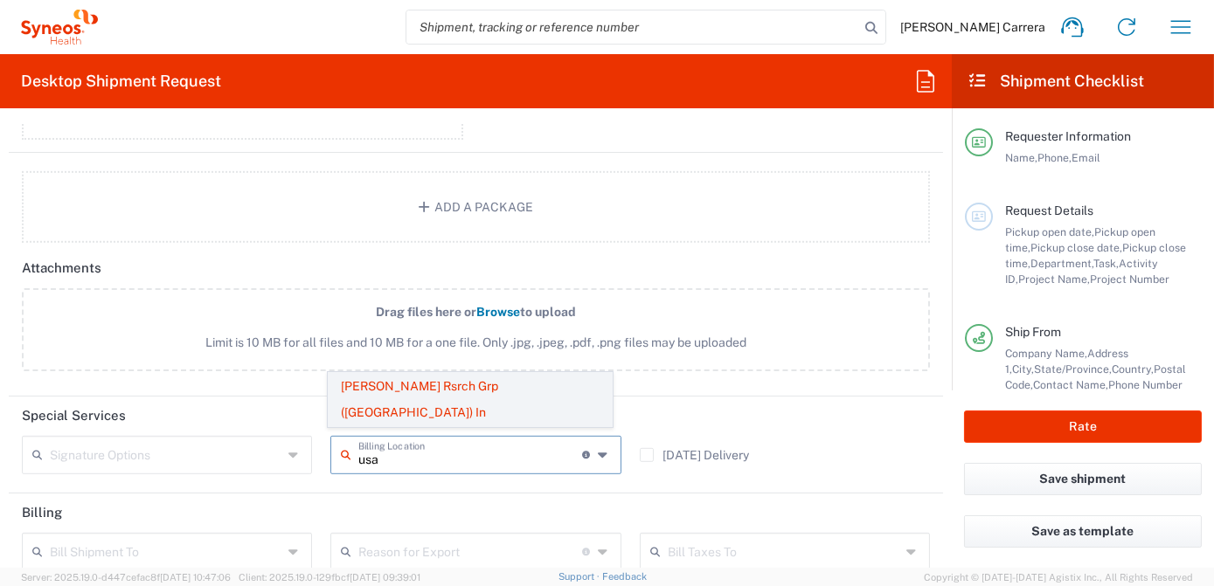
type input "usa"
click at [501, 416] on span "Illingworth Rsrch Grp (USA) In" at bounding box center [470, 400] width 283 height 54
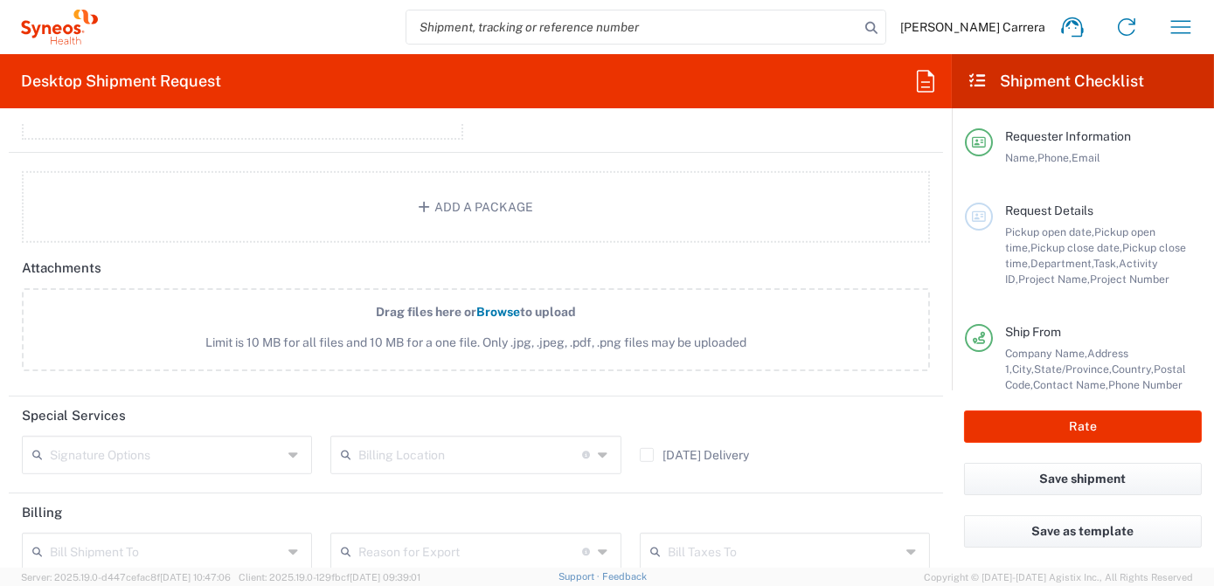
click at [400, 452] on input "text" at bounding box center [470, 454] width 224 height 31
click at [499, 413] on span "Illingworth Rsrch Grp (USA) In" at bounding box center [470, 400] width 283 height 54
type input "Illingworth Rsrch Grp (USA) In"
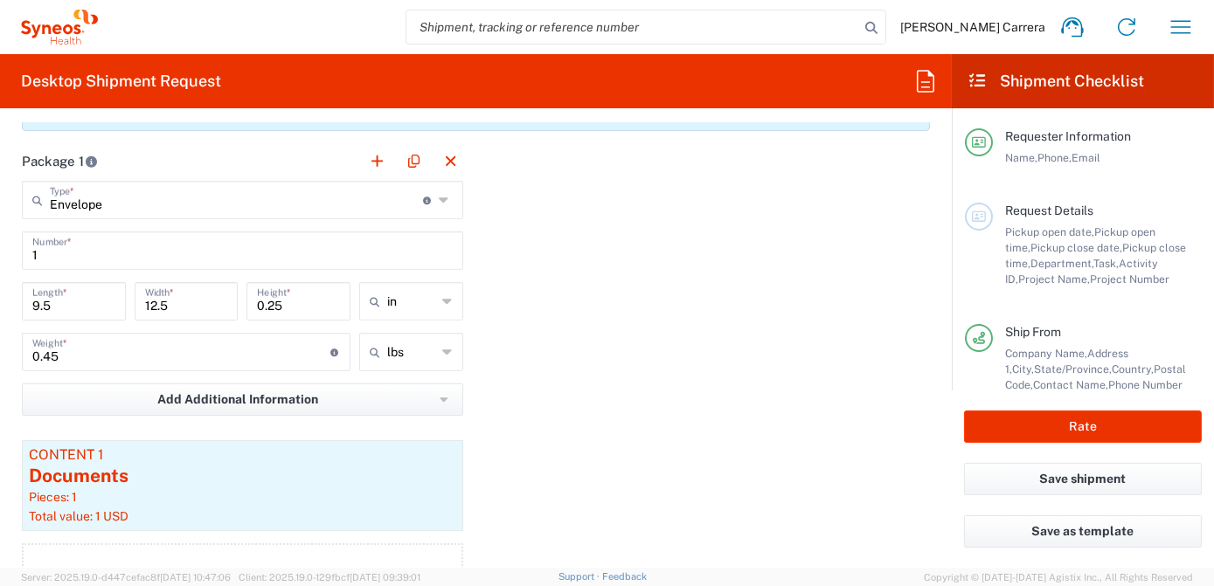
scroll to position [1588, 0]
click at [1141, 434] on button "Rate" at bounding box center [1083, 427] width 238 height 32
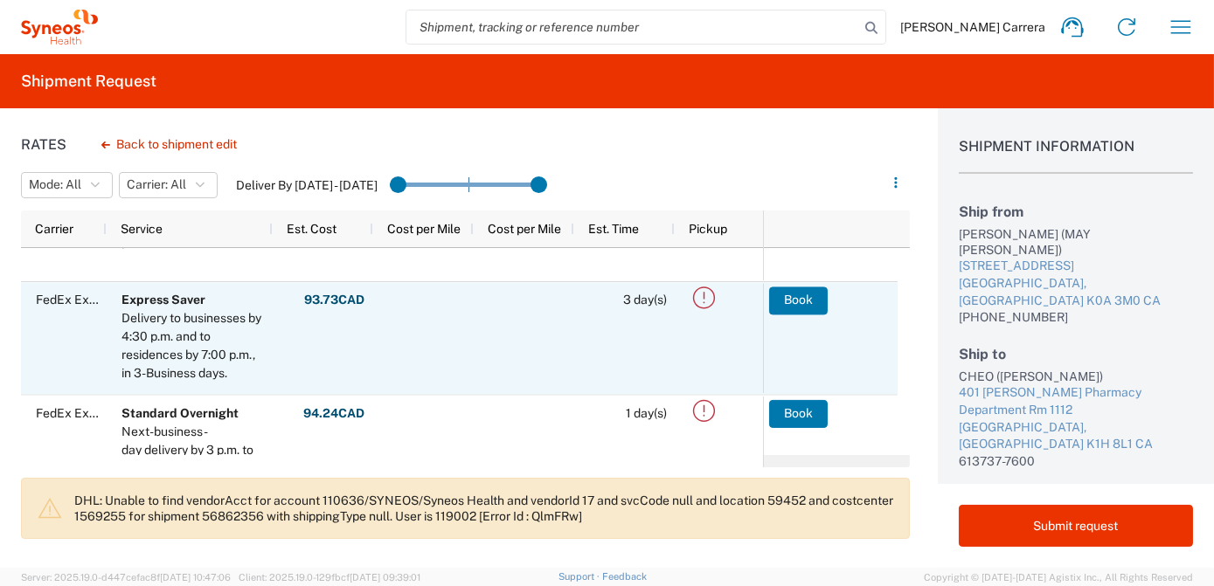
scroll to position [158, 0]
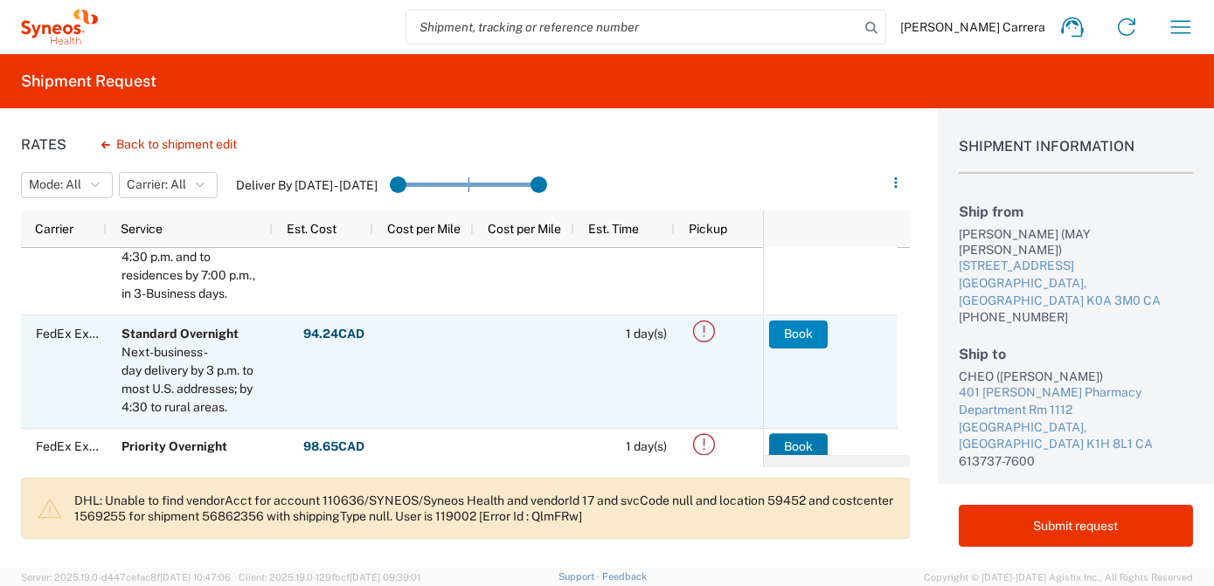
click at [786, 340] on button "Book" at bounding box center [798, 334] width 59 height 28
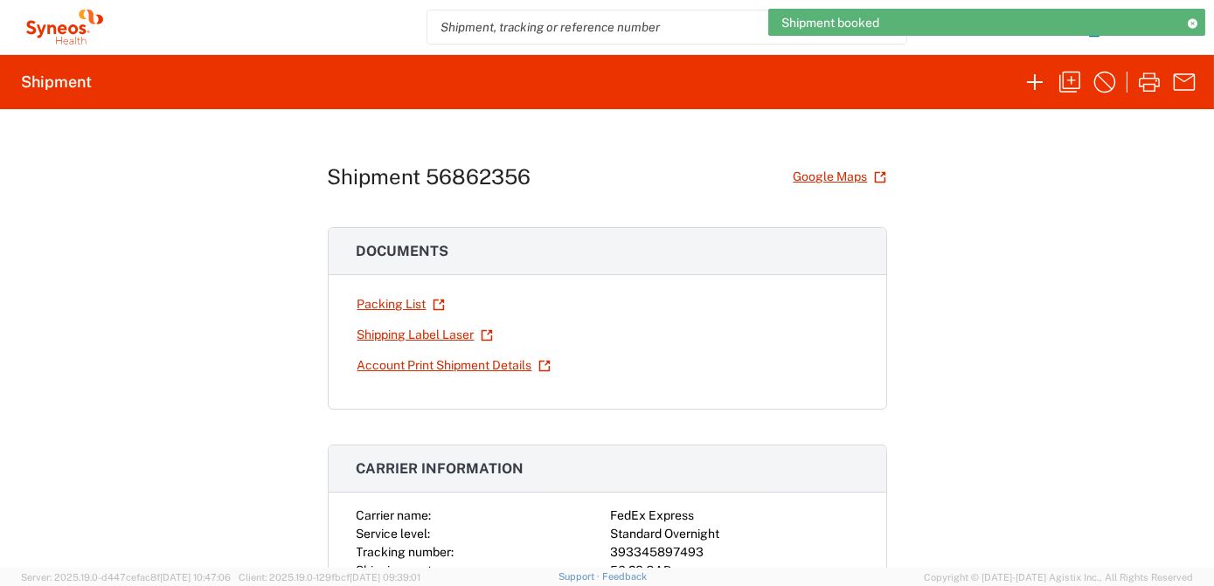
click at [1195, 22] on icon at bounding box center [1192, 23] width 12 height 10
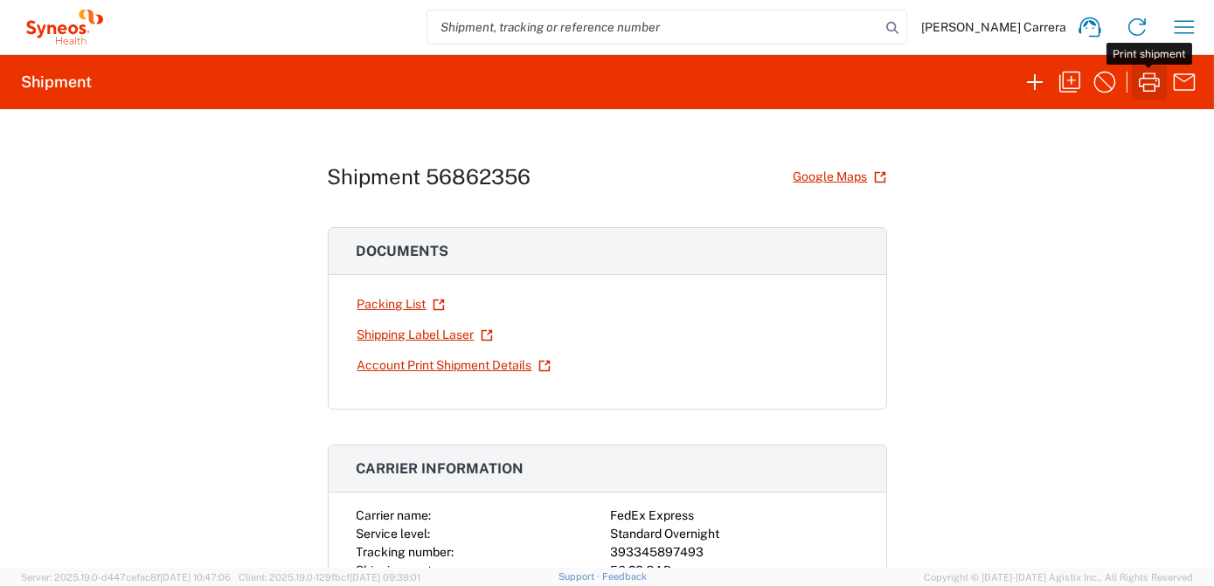
click at [1146, 80] on icon "button" at bounding box center [1149, 82] width 28 height 28
